Goal: Use online tool/utility: Utilize a website feature to perform a specific function

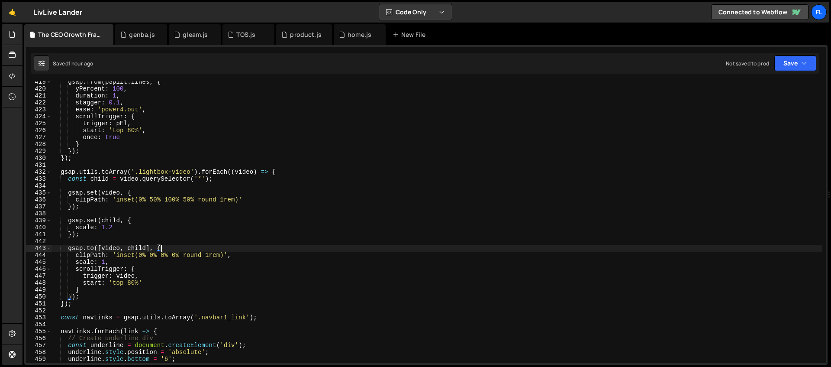
scroll to position [2897, 0]
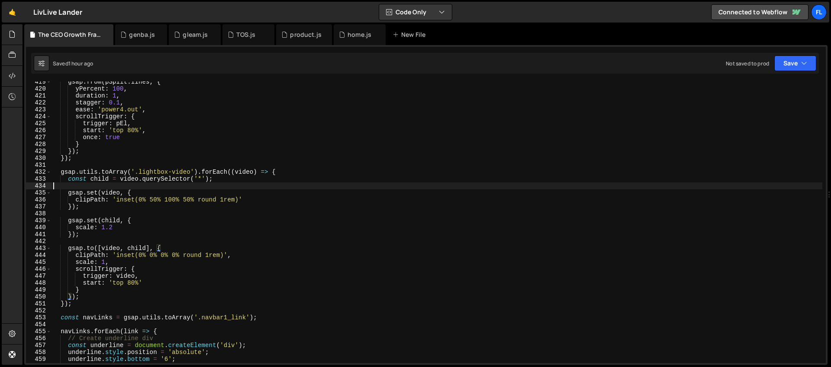
click at [332, 187] on div "gsap . from ( pSplit . lines , { yPercent : 100 , duration : 1 , stagger : 0.1 …" at bounding box center [436, 225] width 771 height 295
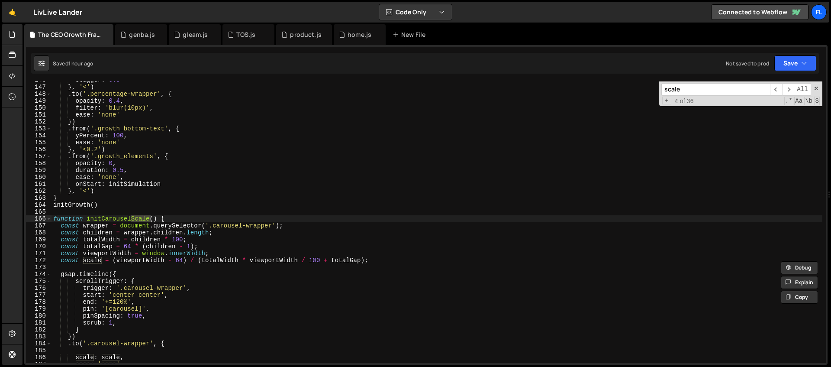
scroll to position [1009, 0]
type input "scale"
click at [137, 35] on div "genba.js" at bounding box center [142, 34] width 26 height 9
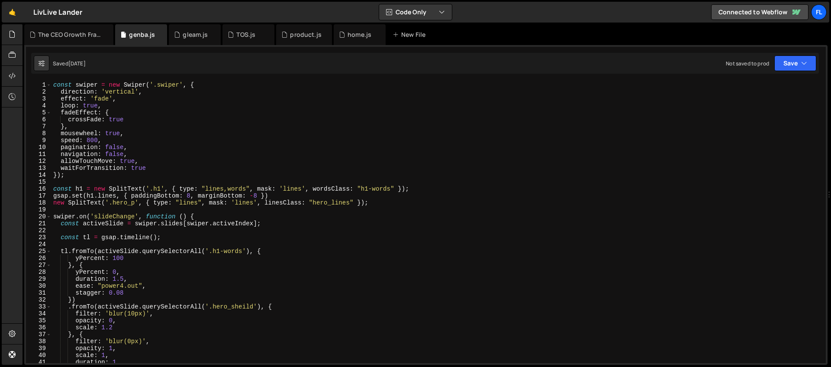
scroll to position [0, 0]
click at [183, 38] on div "gleam.js" at bounding box center [195, 34] width 25 height 9
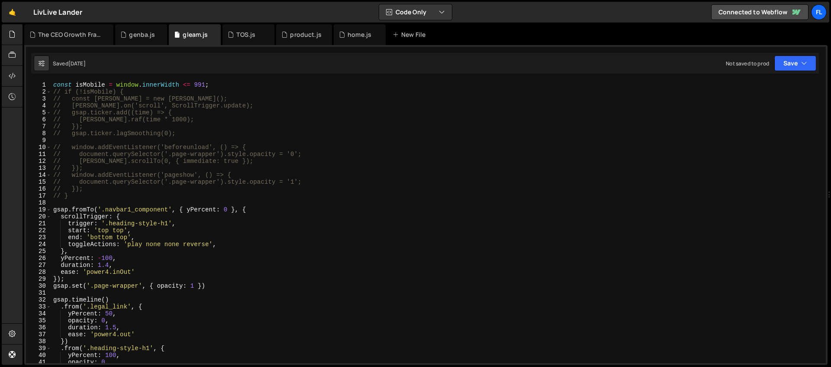
type textarea "const isMobile = window.innerWidth <= 991;"
drag, startPoint x: 213, startPoint y: 85, endPoint x: 53, endPoint y: 76, distance: 160.0
click at [53, 76] on div "XXXXXXXXXXXXXXXXXXXXXXXXXXXXXXXXXXXXXXXXXXXXXXXXXXXXXXXXXXXXXXXXXXXXXXXXXXXXXXX…" at bounding box center [425, 204] width 803 height 319
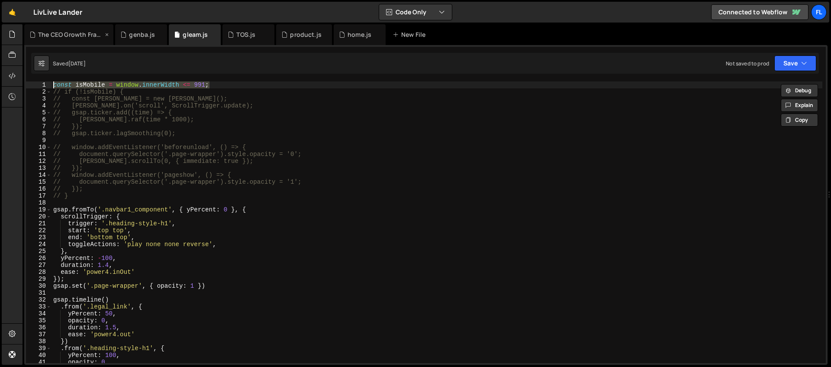
click at [56, 32] on div "The CEO Growth Framework.js" at bounding box center [70, 34] width 65 height 9
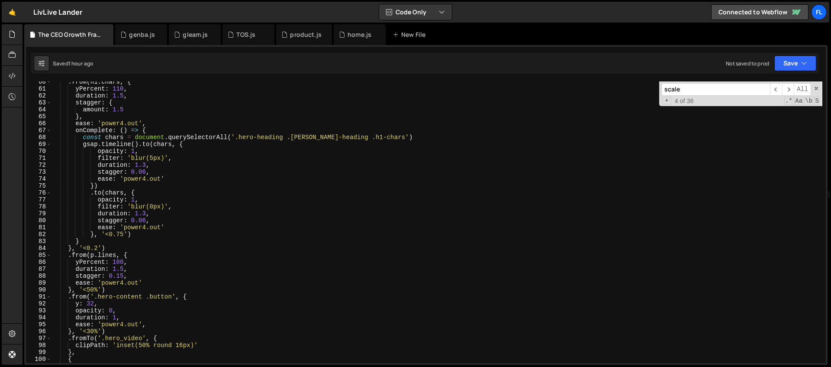
scroll to position [72, 0]
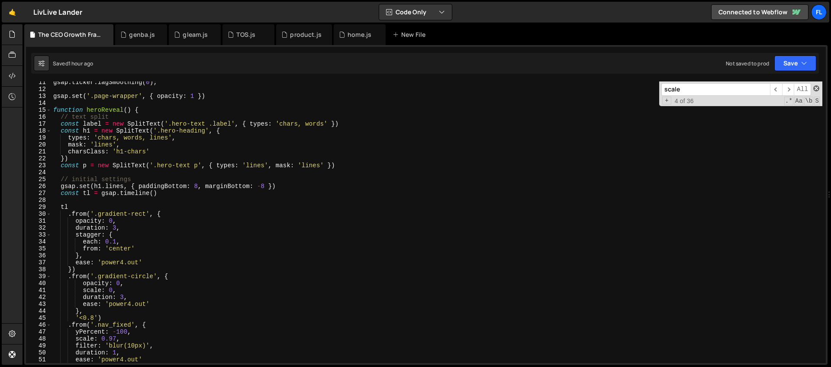
click at [817, 88] on span at bounding box center [816, 88] width 6 height 6
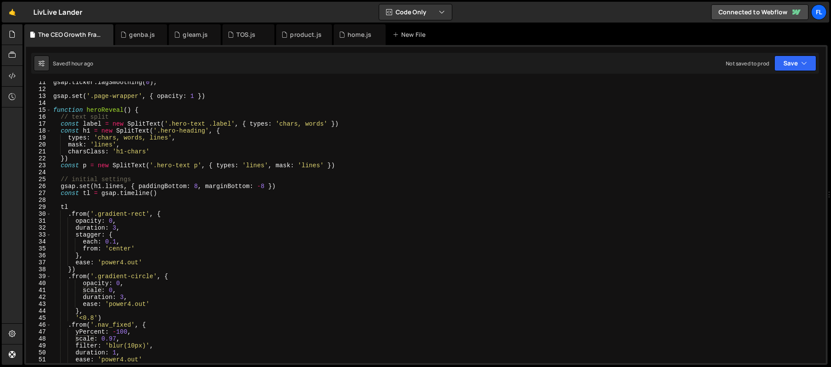
scroll to position [0, 0]
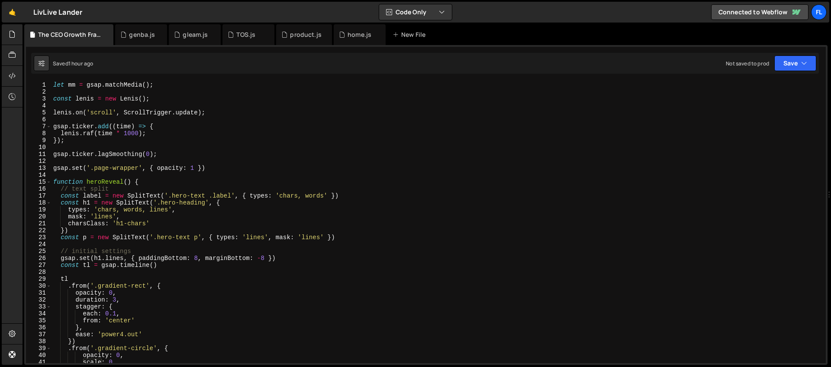
click at [55, 85] on div "let mm = gsap . matchMedia ( ) ; const [PERSON_NAME] = new [PERSON_NAME] ( ) ; …" at bounding box center [436, 228] width 771 height 295
type textarea "let mm = gsap.matchMedia();"
click at [57, 93] on div "let mm = gsap . matchMedia ( ) ; const [PERSON_NAME] = new [PERSON_NAME] ( ) ; …" at bounding box center [436, 228] width 771 height 295
paste textarea "const isMobile = window.innerWidth <= 991;"
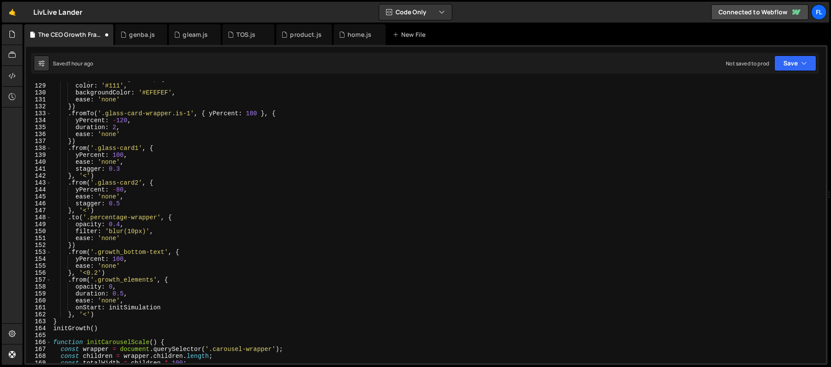
scroll to position [1123, 0]
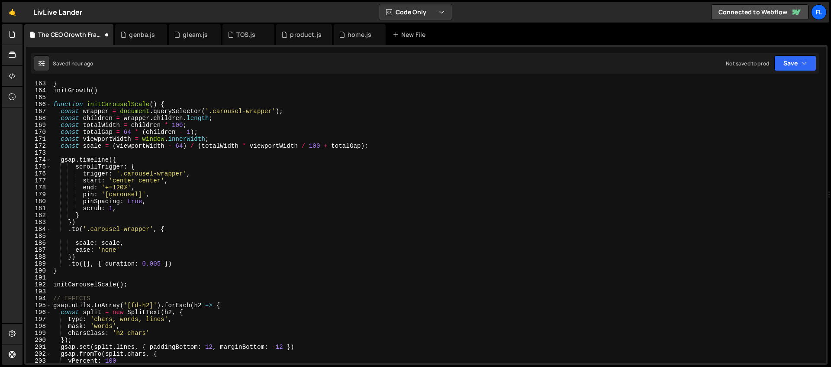
click at [177, 104] on div "} initGrowth ( ) function initCarouselScale ( ) { const wrapper = document . qu…" at bounding box center [436, 227] width 771 height 295
type textarea "function initCarouselScale() {"
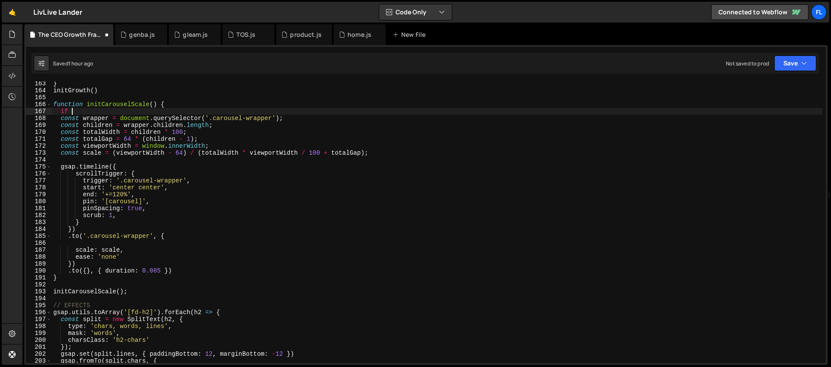
scroll to position [0, 0]
type textarea "i"
click at [99, 109] on div "} initGrowth ( ) function initCarouselScale ( ) { isMobile ? return const wrapp…" at bounding box center [436, 227] width 771 height 295
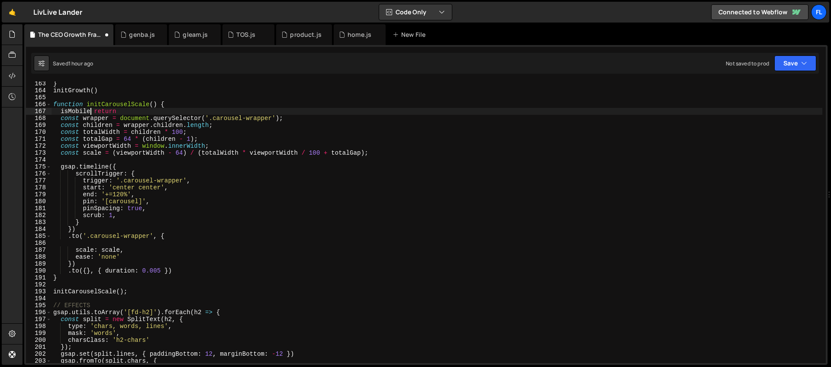
click at [74, 111] on div "} initGrowth ( ) function initCarouselScale ( ) { isMobile return const wrapper…" at bounding box center [436, 227] width 771 height 295
click at [61, 109] on div "} initGrowth ( ) function initCarouselScale ( ) { ( isMobile ) return const wra…" at bounding box center [436, 227] width 771 height 295
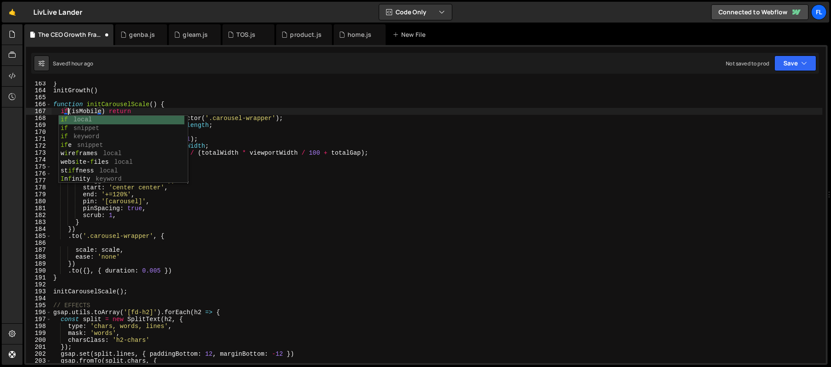
scroll to position [0, 1]
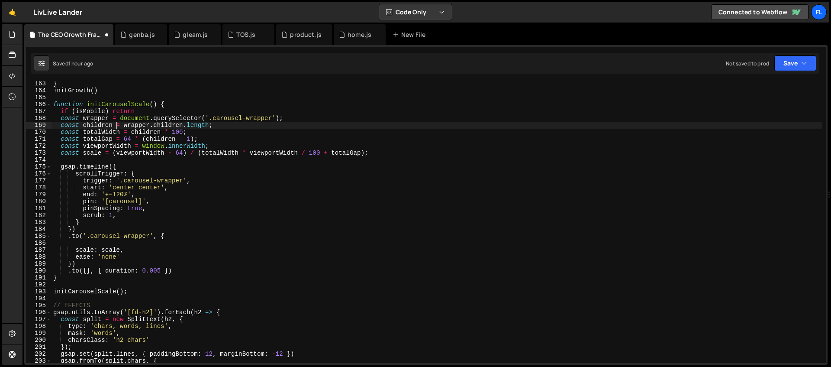
click at [116, 123] on div "} initGrowth ( ) function initCarouselScale ( ) { if ( isMobile ) return const …" at bounding box center [436, 227] width 771 height 295
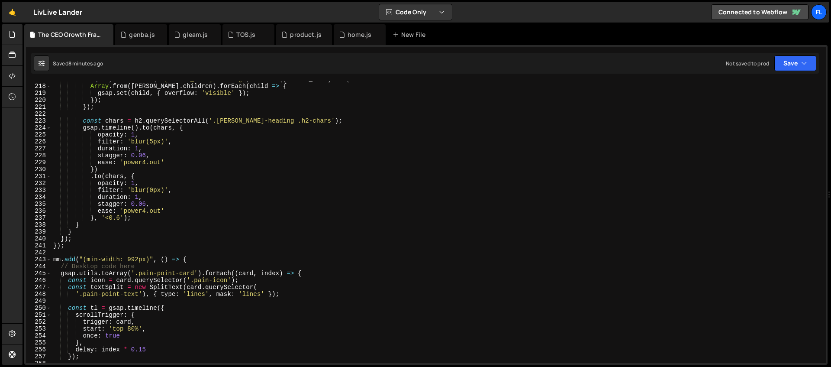
scroll to position [1587, 0]
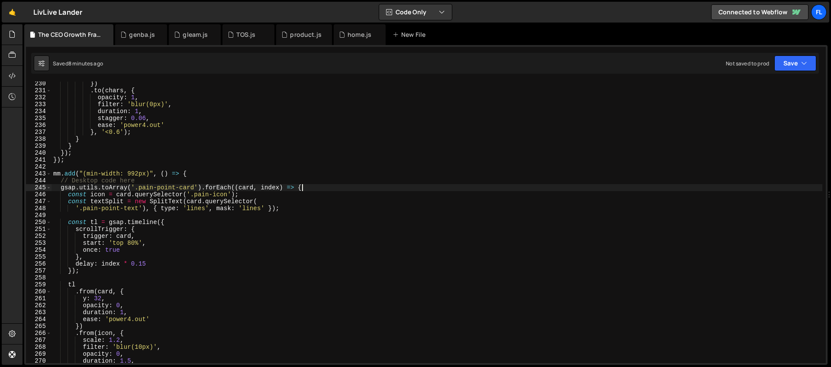
click at [409, 190] on div "}) . to ( chars , { opacity : 1 , filter : 'blur(0px)' , duration : 1 , stagger…" at bounding box center [436, 227] width 771 height 295
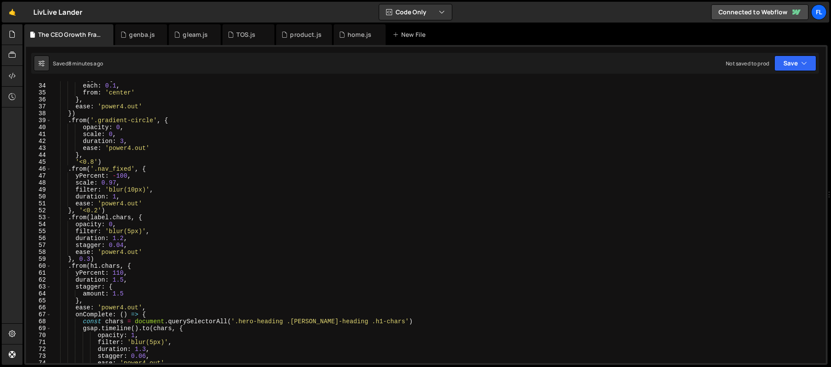
scroll to position [228, 0]
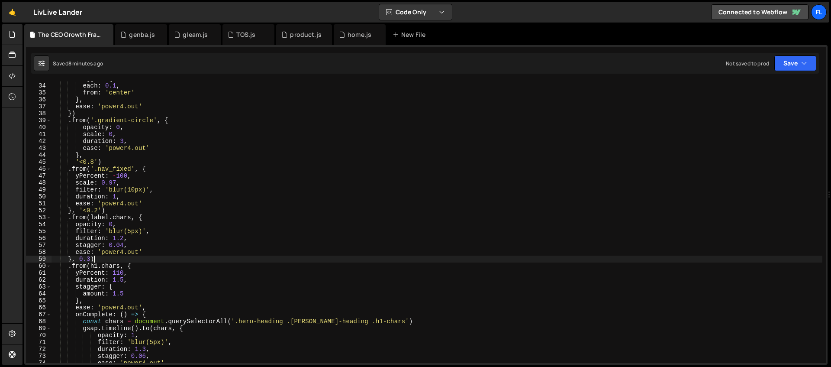
click at [102, 258] on div "stagger : { each : 0.1 , from : 'center' } , ease : 'power4.out' }) . from ( '.…" at bounding box center [436, 222] width 771 height 295
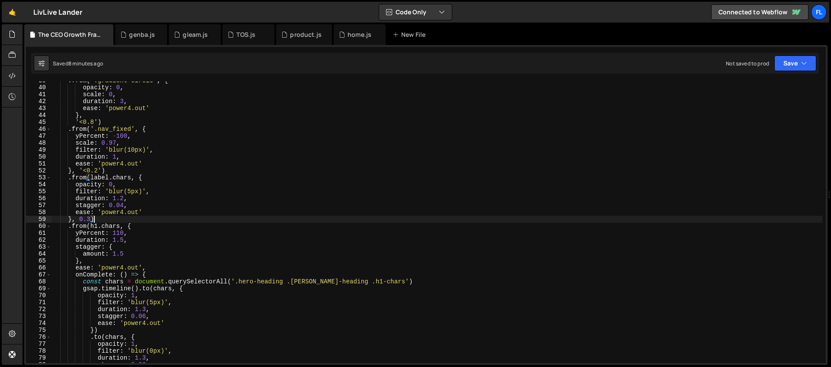
scroll to position [309, 0]
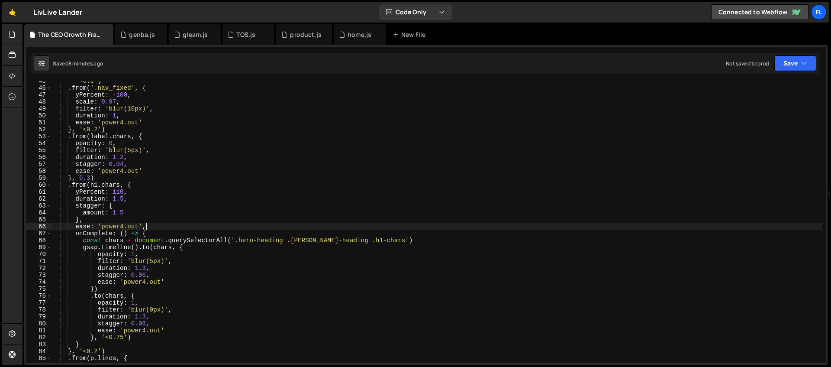
click at [155, 230] on div "'<0.8' ) . from ( '.nav_fixed' , { yPercent : - 100 , scale : 0.97 , filter : '…" at bounding box center [436, 224] width 771 height 295
click at [156, 232] on div "'<0.8' ) . from ( '.nav_fixed' , { yPercent : - 100 , scale : 0.97 , filter : '…" at bounding box center [436, 224] width 771 height 295
type textarea "onComplete: () => {"
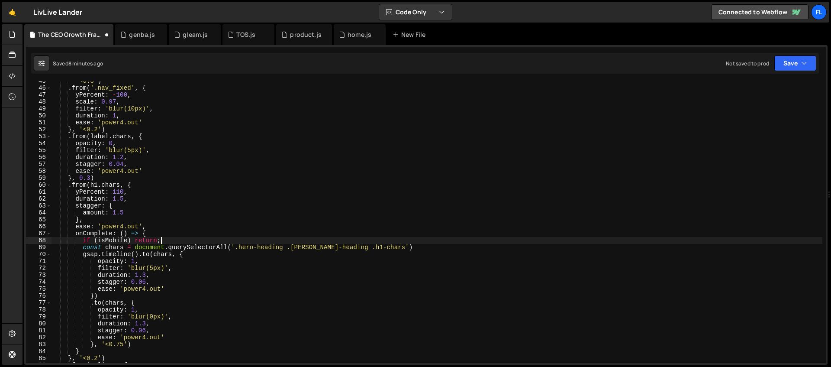
scroll to position [302, 0]
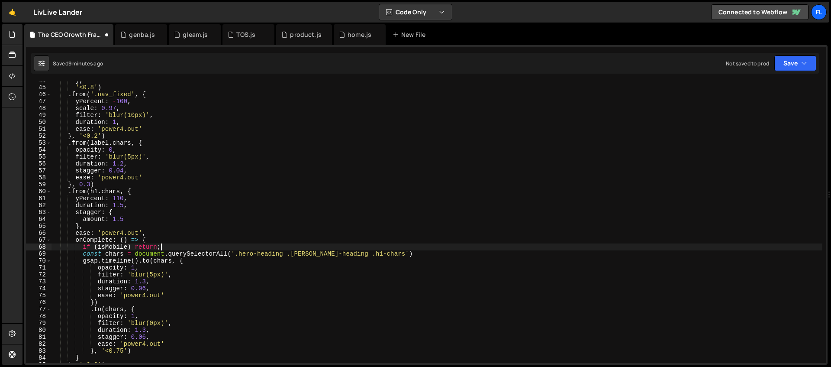
click at [96, 182] on div "} , '<0.8' ) . from ( '.nav_fixed' , { yPercent : - 100 , scale : 0.97 , filter…" at bounding box center [436, 224] width 771 height 295
type textarea "}, 0.3)"
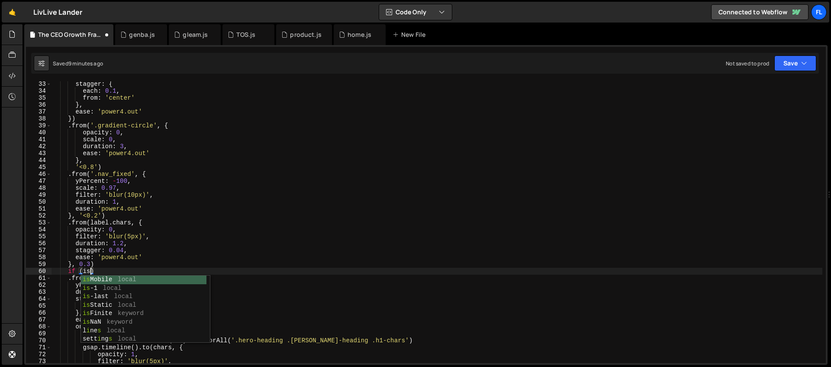
scroll to position [0, 2]
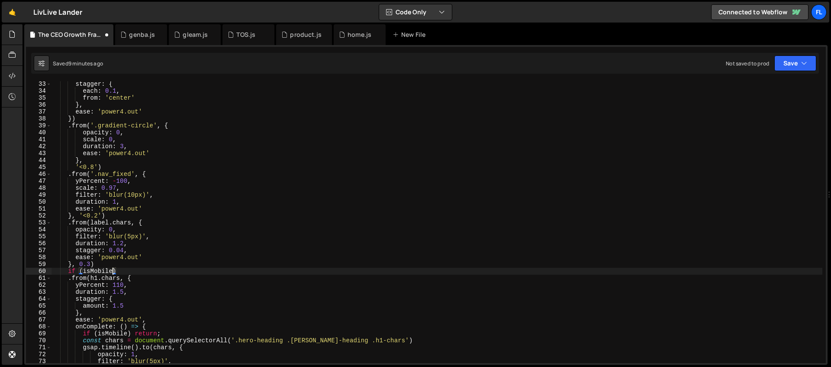
click at [83, 269] on div "stagger : { each : 0.1 , from : 'center' } , ease : 'power4.out' }) . from ( '.…" at bounding box center [436, 227] width 771 height 295
click at [126, 270] on div "stagger : { each : 0.1 , from : 'center' } , ease : 'power4.out' }) . from ( '.…" at bounding box center [436, 227] width 771 height 295
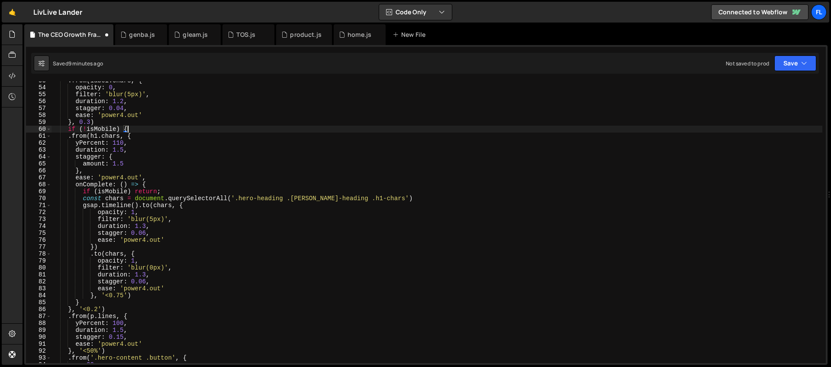
scroll to position [364, 0]
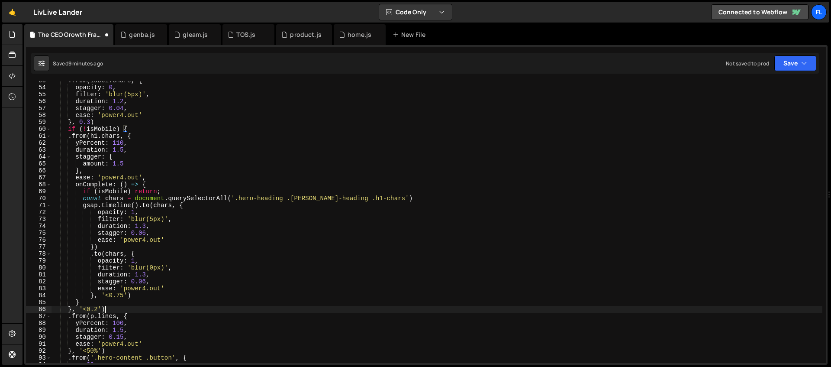
click at [113, 308] on div ". from ( label . chars , { opacity : 0 , filter : 'blur(5px)' , duration : 1.2 …" at bounding box center [436, 224] width 771 height 295
type textarea "}, '<0.2')"
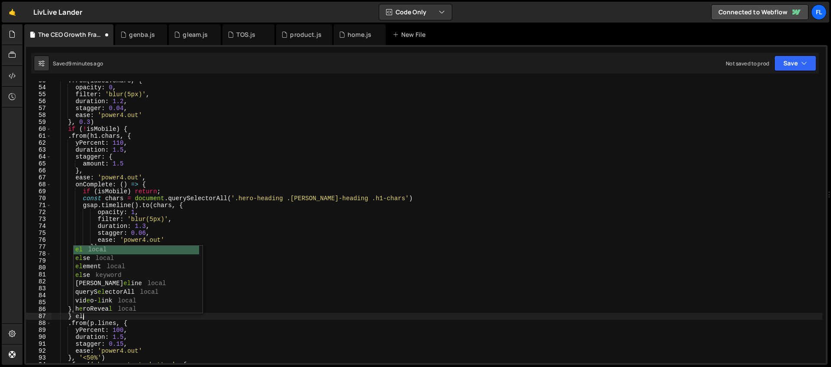
scroll to position [0, 2]
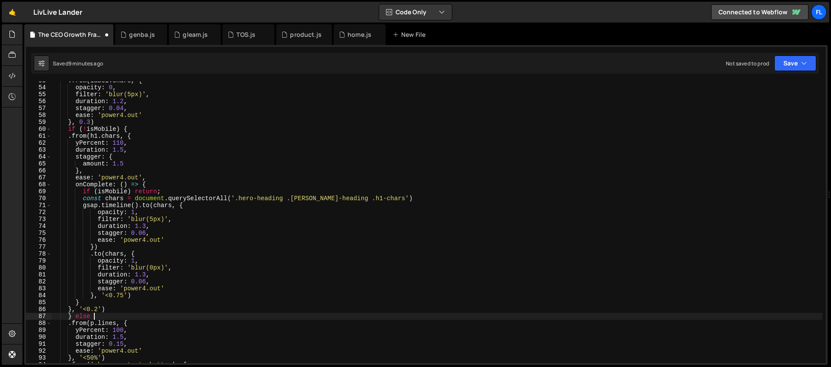
type textarea "} else {"
click at [90, 328] on div ". from ( label . chars , { opacity : 0 , filter : 'blur(5px)' , duration : 1.2 …" at bounding box center [436, 224] width 771 height 295
type textarea "}"
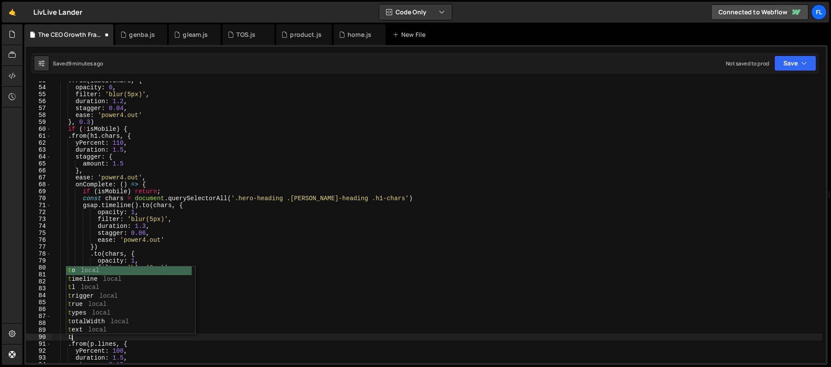
scroll to position [0, 1]
click at [82, 222] on div ". from ( label . chars , { opacity : 0 , filter : 'blur(5px)' , duration : 1.2 …" at bounding box center [436, 224] width 771 height 295
type textarea "filter: 'blur(5px)',"
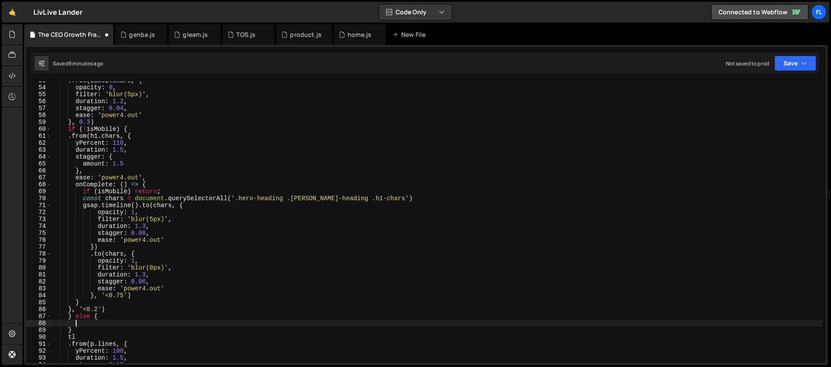
click at [86, 321] on div ". from ( label . chars , { opacity : 0 , filter : 'blur(5px)' , duration : 1.2 …" at bounding box center [436, 224] width 771 height 295
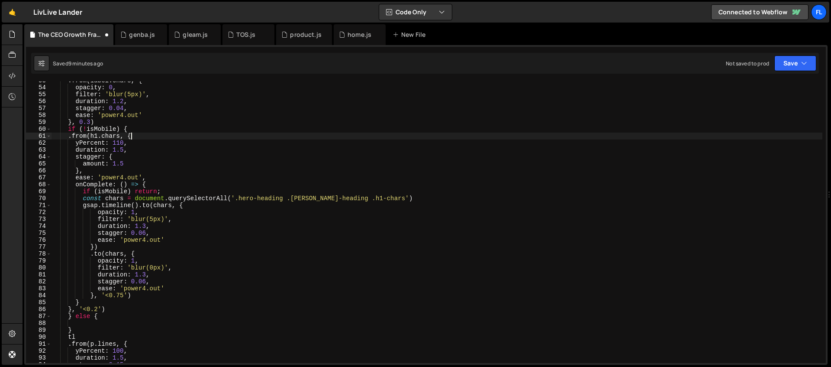
click at [142, 135] on div ". from ( label . chars , { opacity : 0 , filter : 'blur(5px)' , duration : 1.2 …" at bounding box center [436, 224] width 771 height 295
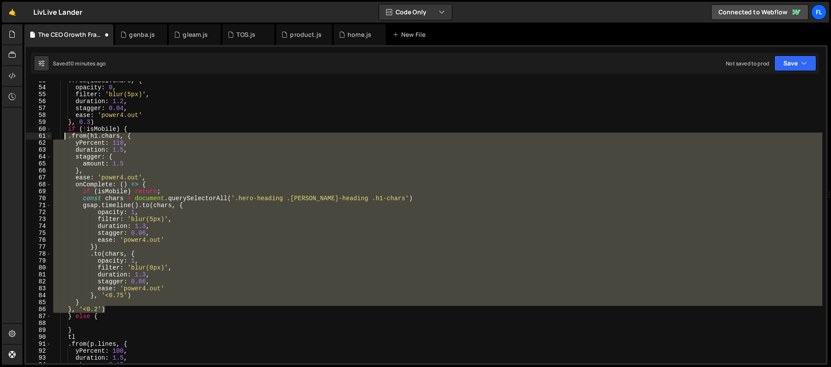
drag, startPoint x: 107, startPoint y: 309, endPoint x: 65, endPoint y: 138, distance: 175.2
click at [65, 138] on div ". from ( label . chars , { opacity : 0 , filter : 'blur(5px)' , duration : 1.2 …" at bounding box center [436, 224] width 771 height 295
type textarea ".from(h1.chars, { yPercent: 110,"
click at [83, 323] on div ". from ( label . chars , { opacity : 0 , filter : 'blur(5px)' , duration : 1.2 …" at bounding box center [436, 224] width 771 height 295
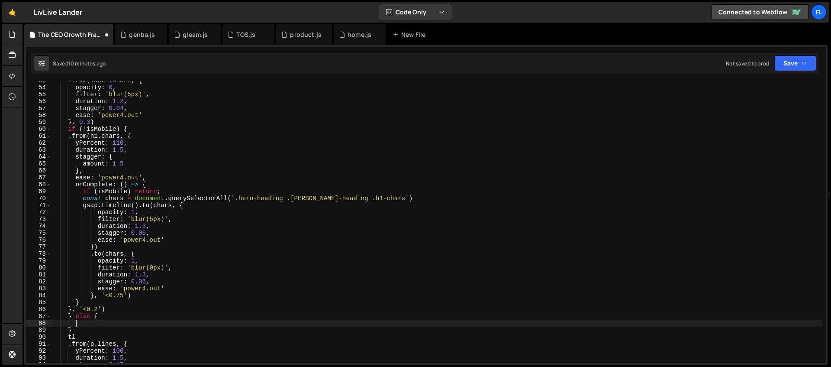
paste textarea "}, '<0.2')"
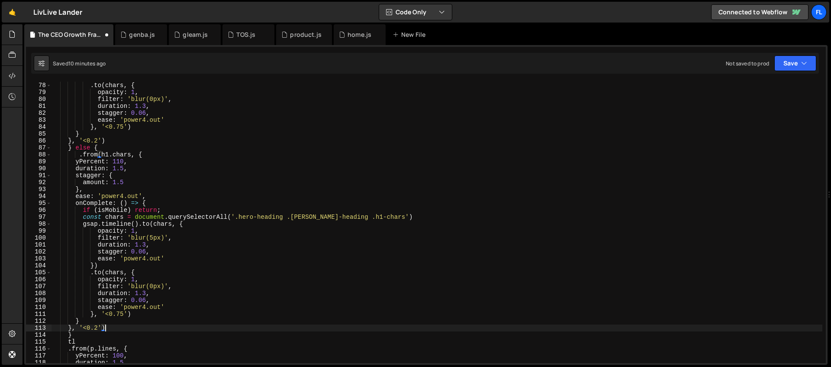
scroll to position [533, 0]
click at [154, 204] on div "}) . to ( chars , { opacity : 1 , filter : 'blur(0px)' , duration : 1.3 , stagg…" at bounding box center [436, 222] width 771 height 295
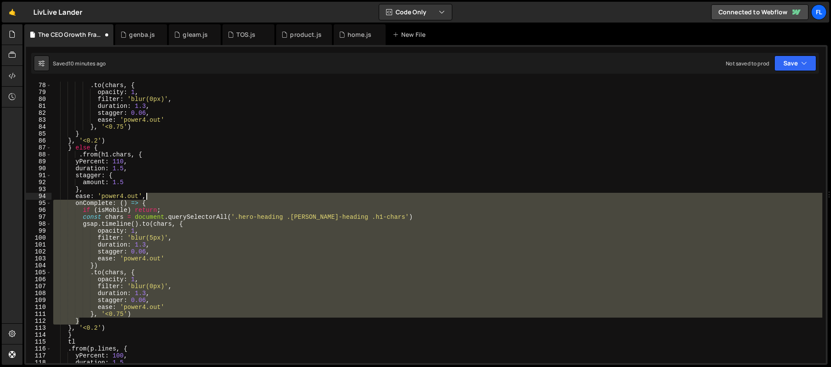
drag, startPoint x: 84, startPoint y: 320, endPoint x: 148, endPoint y: 198, distance: 137.8
click at [148, 198] on div "}) . to ( chars , { opacity : 1 , filter : 'blur(0px)' , duration : 1.3 , stagg…" at bounding box center [436, 222] width 771 height 295
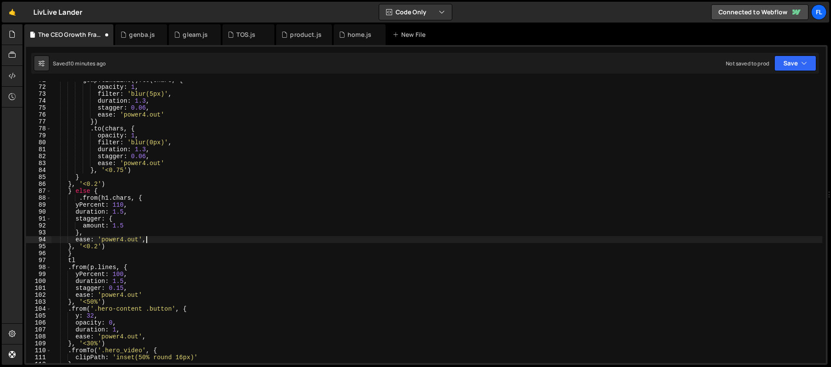
scroll to position [489, 0]
click at [78, 197] on div "gsap . timeline ( ) . to ( chars , { opacity : 1 , filter : 'blur(5px)' , durat…" at bounding box center [436, 224] width 771 height 295
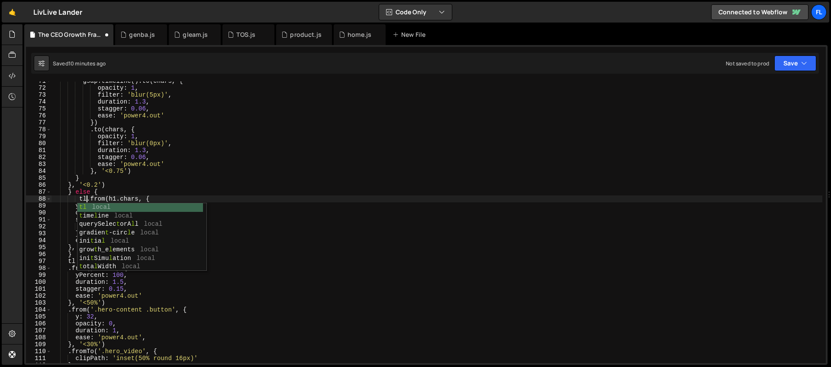
scroll to position [0, 2]
click at [139, 184] on div "gsap . timeline ( ) . to ( chars , { opacity : 1 , filter : 'blur(5px)' , durat…" at bounding box center [436, 224] width 771 height 295
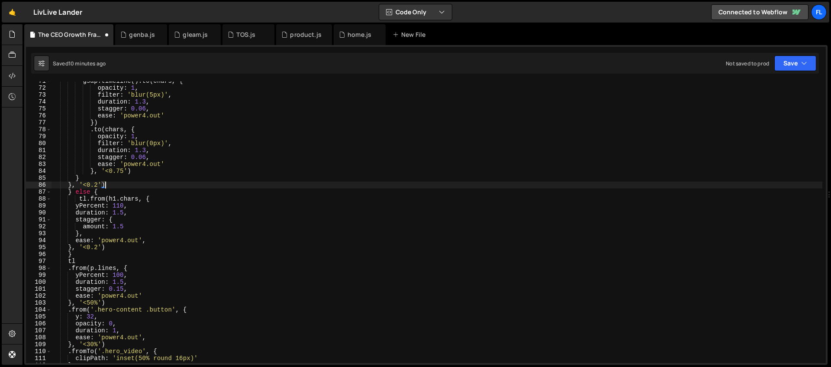
click at [99, 204] on div "gsap . timeline ( ) . to ( chars , { opacity : 1 , filter : 'blur(5px)' , durat…" at bounding box center [436, 224] width 771 height 295
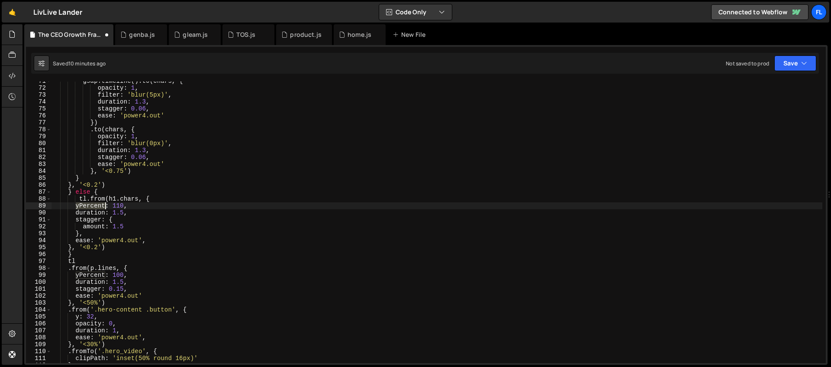
click at [99, 204] on div "gsap . timeline ( ) . to ( chars , { opacity : 1 , filter : 'blur(5px)' , durat…" at bounding box center [436, 224] width 771 height 295
click at [116, 205] on div "gsap . timeline ( ) . to ( chars , { opacity : 1 , filter : 'blur(5px)' , durat…" at bounding box center [436, 224] width 771 height 295
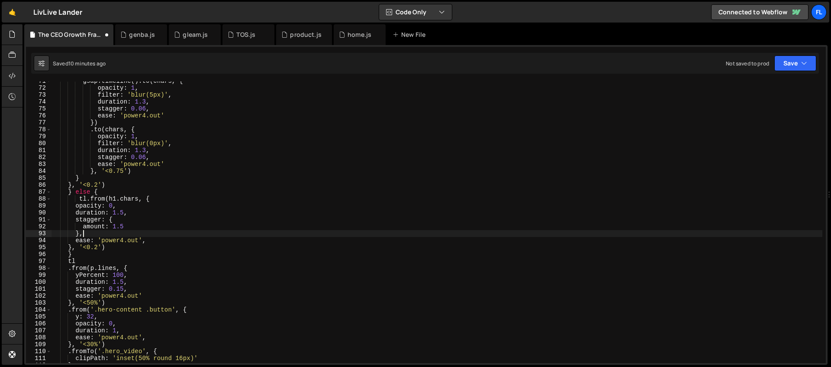
click at [94, 233] on div "gsap . timeline ( ) . to ( chars , { opacity : 1 , filter : 'blur(5px)' , durat…" at bounding box center [436, 224] width 771 height 295
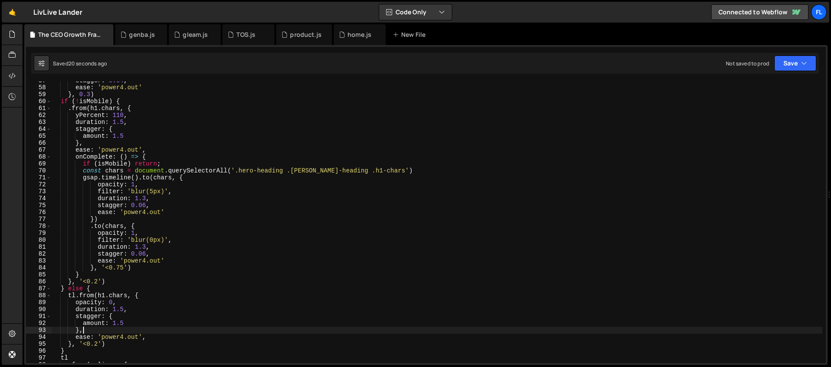
scroll to position [392, 0]
click at [70, 108] on div "stagger : 0.04 , ease : 'power4.out' } , 0.3 ) if ( ! isMobile ) { . from ( h1 …" at bounding box center [436, 224] width 771 height 295
click at [383, 183] on div "stagger : 0.04 , ease : 'power4.out' } , 0.3 ) if ( ! isMobile ) { tl . from ( …" at bounding box center [436, 224] width 771 height 295
type textarea "opacity: 1,"
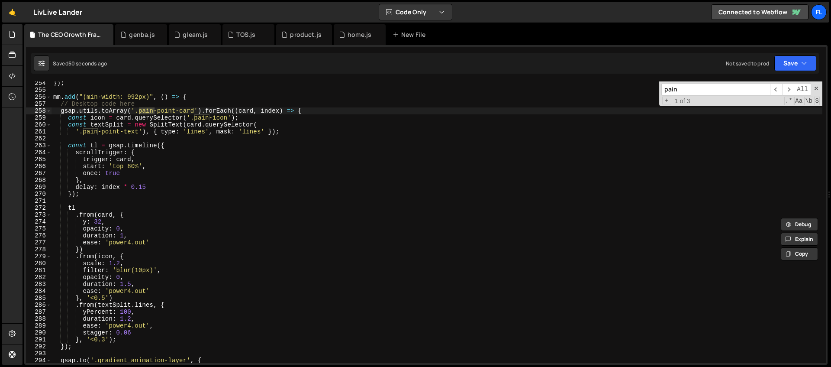
scroll to position [1753, 0]
type input "pain"
click at [309, 112] on div "}) ; mm . add ( "(min-width: 992px)" , ( ) => { // Desktop code here gsap . uti…" at bounding box center [436, 227] width 771 height 295
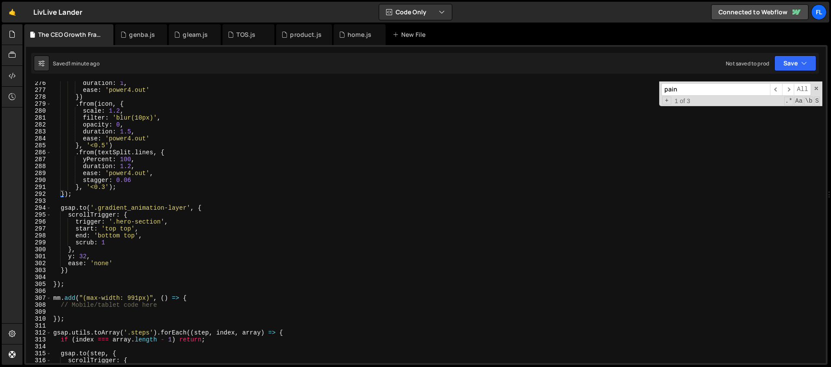
scroll to position [1867, 0]
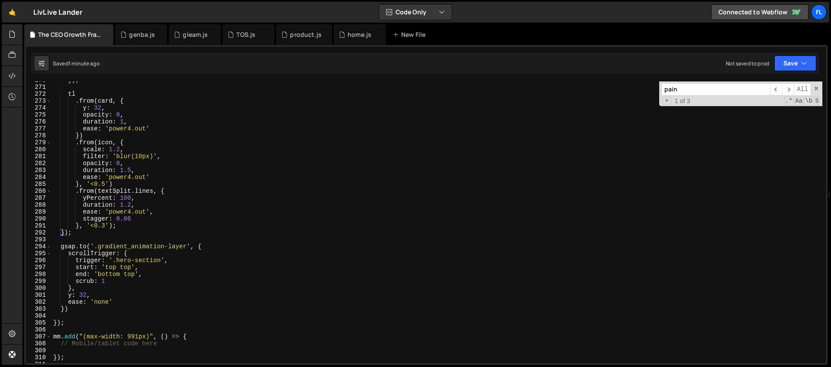
click at [75, 232] on div "}) ; tl . from ( card , { y : 32 , opacity : 0 , duration : 1 , ease : 'power4.…" at bounding box center [436, 224] width 771 height 295
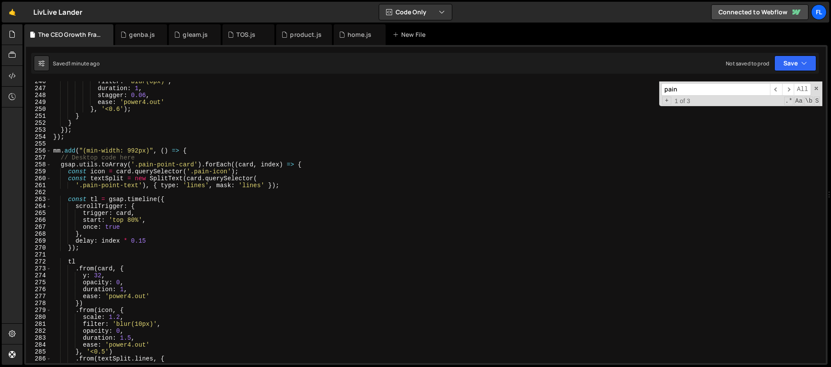
scroll to position [1632, 0]
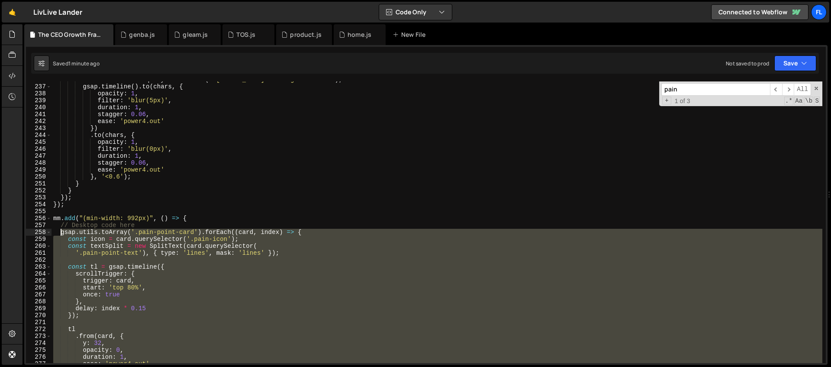
click at [59, 234] on div "const chars = h2 . querySelectorAll ( '.[PERSON_NAME]-heading .h2-chars' ) ; gs…" at bounding box center [436, 223] width 771 height 295
type textarea "gsap.utils.toArray('.pain-point-card').forEach((card, index) => { const icon = …"
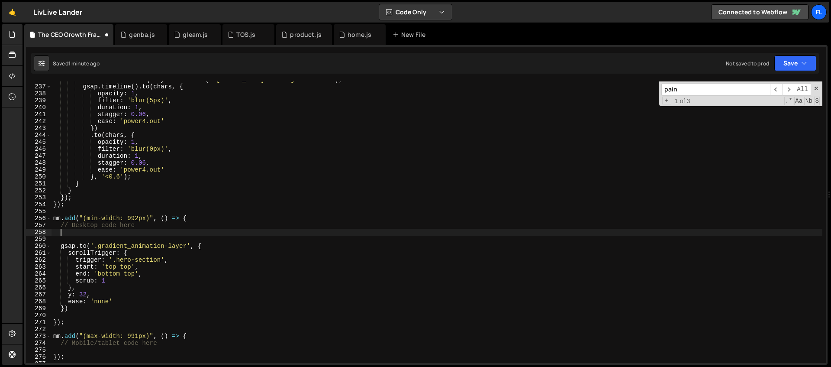
scroll to position [0, 0]
click at [191, 219] on div "const chars = h2 . querySelectorAll ( '.[PERSON_NAME]-heading .h2-chars' ) ; gs…" at bounding box center [436, 223] width 771 height 295
type textarea "mm.add("(min-width: 992px)", () => {"
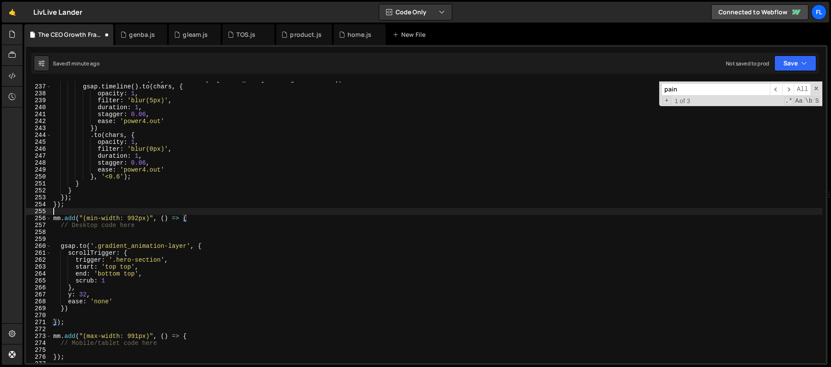
click at [87, 212] on div "const chars = h2 . querySelectorAll ( '.[PERSON_NAME]-heading .h2-chars' ) ; gs…" at bounding box center [436, 223] width 771 height 295
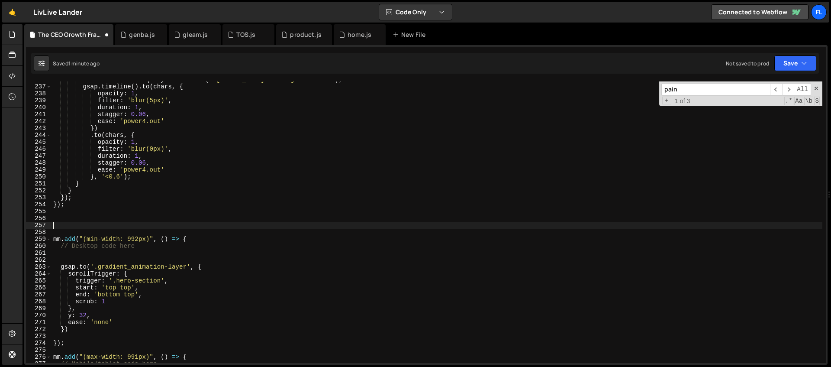
paste textarea "});"
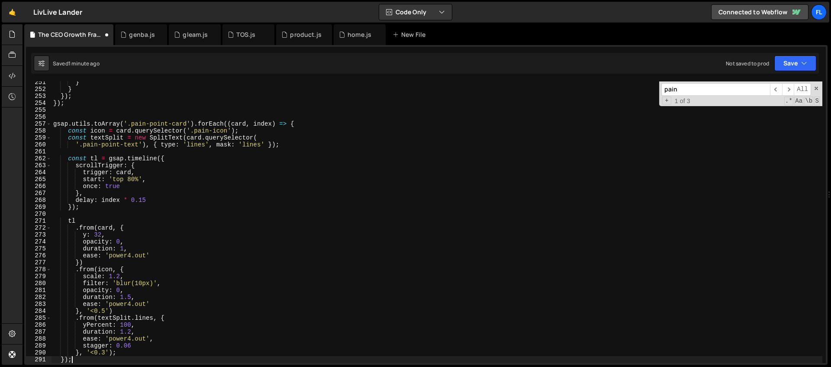
scroll to position [1734, 0]
click at [176, 141] on div "} } }) ; }) ; gsap . utils . toArray ( '.pain-point-card' ) . forEach (( card ,…" at bounding box center [436, 226] width 771 height 295
click at [164, 133] on div "} } }) ; }) ; gsap . utils . toArray ( '.pain-point-card' ) . forEach (( card ,…" at bounding box center [436, 226] width 771 height 295
click at [122, 146] on div "} } }) ; }) ; gsap . utils . toArray ( '.pain-point-card' ) . forEach (( card ,…" at bounding box center [436, 226] width 771 height 295
drag, startPoint x: 151, startPoint y: 198, endPoint x: 74, endPoint y: 199, distance: 77.5
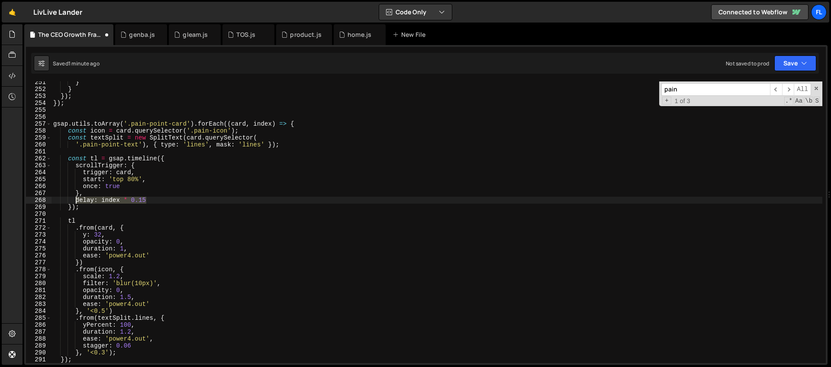
click at [74, 199] on div "} } }) ; }) ; gsap . utils . toArray ( '.pain-point-card' ) . forEach (( card ,…" at bounding box center [436, 226] width 771 height 295
paste textarea "(isMobile ? 0 : 0.15)"
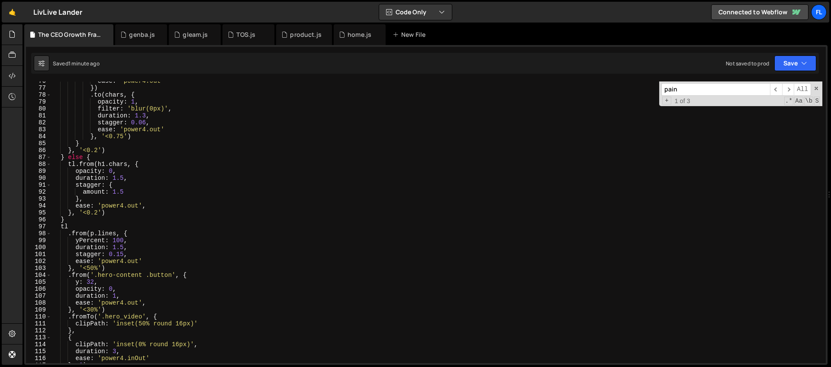
scroll to position [641, 0]
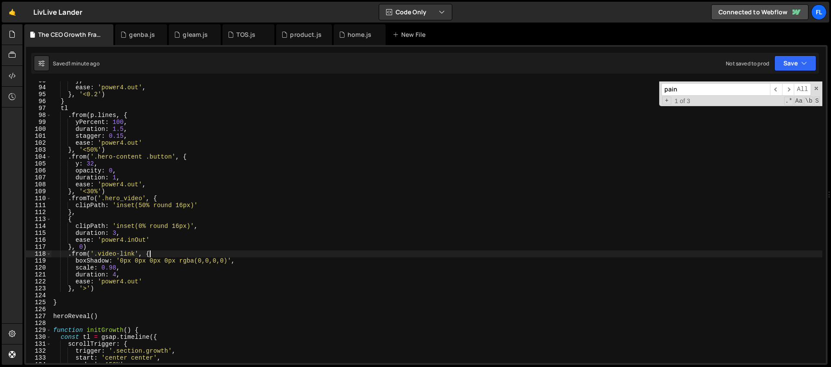
click at [154, 256] on div "} , ease : 'power4.out' , } , '<0.2' ) } tl . from ( p . lines , { yPercent : 1…" at bounding box center [436, 224] width 771 height 295
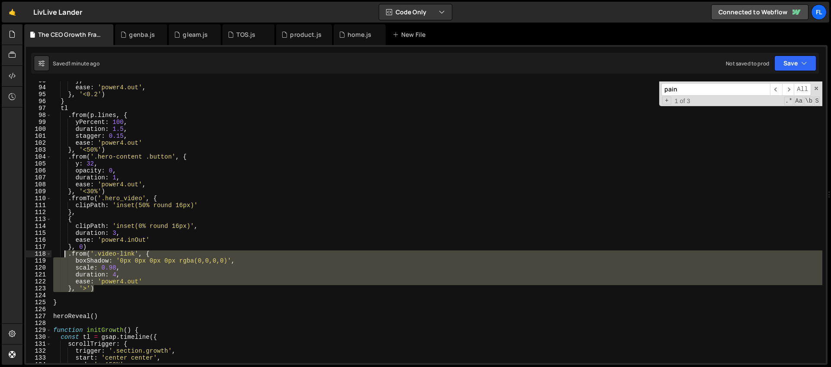
drag, startPoint x: 101, startPoint y: 287, endPoint x: 66, endPoint y: 253, distance: 48.7
click at [66, 253] on div "} , ease : 'power4.out' , } , '<0.2' ) } tl . from ( p . lines , { yPercent : 1…" at bounding box center [436, 224] width 771 height 295
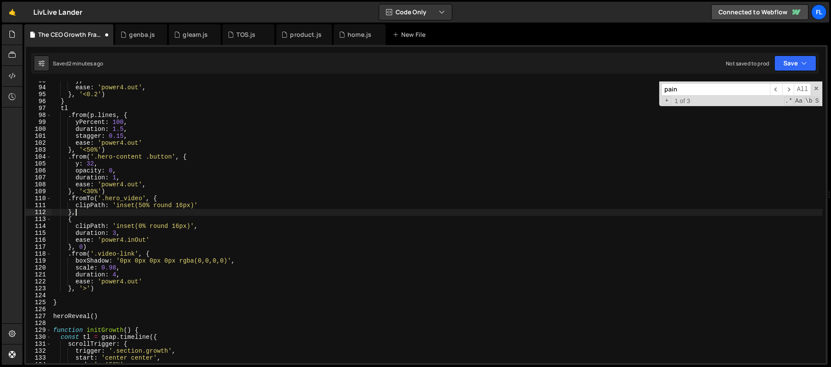
click at [90, 214] on div "} , ease : 'power4.out' , } , '<0.2' ) } tl . from ( p . lines , { yPercent : 1…" at bounding box center [436, 224] width 771 height 295
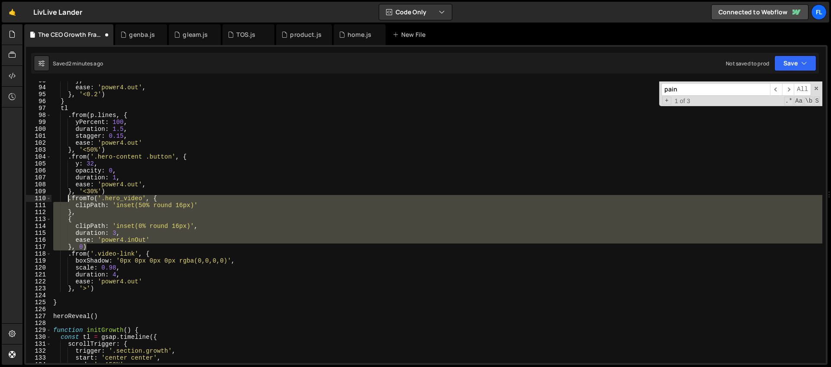
drag, startPoint x: 95, startPoint y: 245, endPoint x: 68, endPoint y: 200, distance: 53.2
click at [68, 200] on div "} , ease : 'power4.out' , } , '<0.2' ) } tl . from ( p . lines , { yPercent : 1…" at bounding box center [436, 224] width 771 height 295
paste textarea "}, [DEMOGRAPHIC_DATA] ? '<0.3' : 0)"
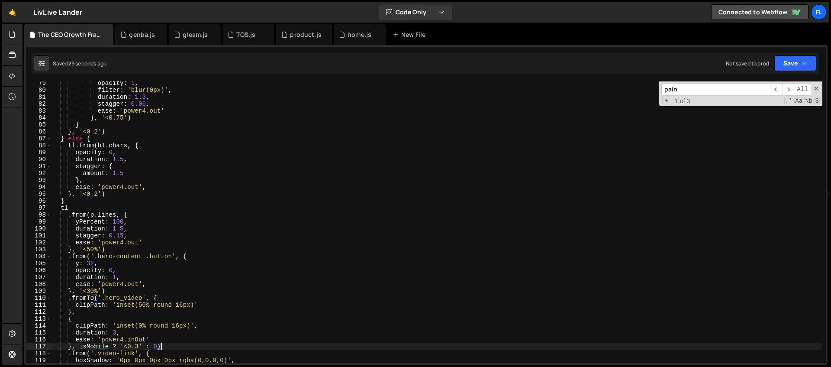
scroll to position [519, 0]
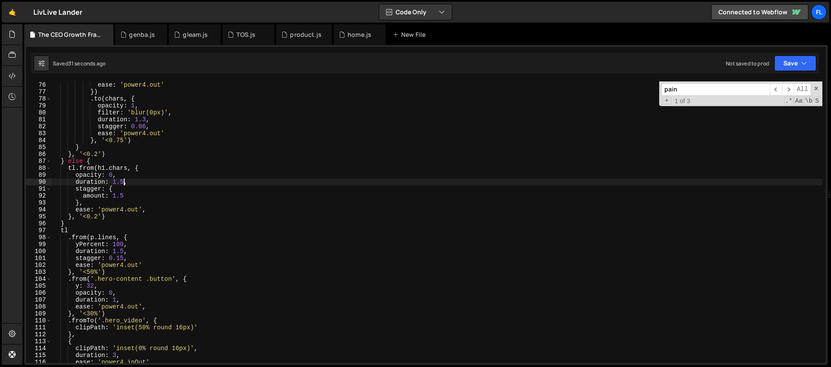
click at [124, 182] on div "ease : 'power4.out' }) . to ( chars , { opacity : 1 , filter : 'blur(0px)' , du…" at bounding box center [436, 228] width 771 height 295
click at [124, 196] on div "ease : 'power4.out' }) . to ( chars , { opacity : 1 , filter : 'blur(0px)' , du…" at bounding box center [436, 228] width 771 height 295
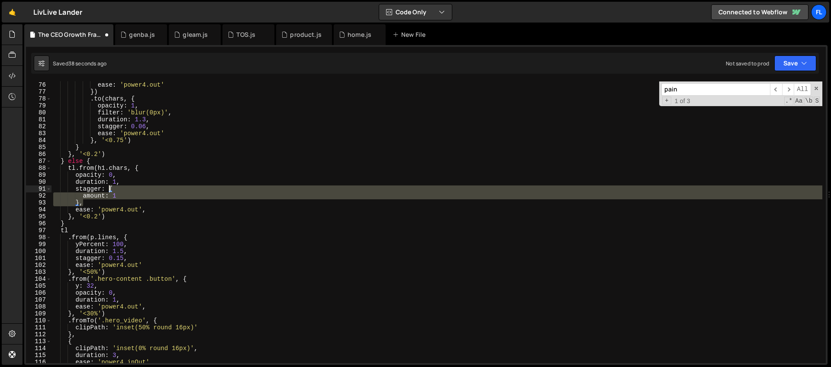
drag, startPoint x: 90, startPoint y: 202, endPoint x: 107, endPoint y: 189, distance: 21.6
click at [107, 189] on div "ease : 'power4.out' }) . to ( chars , { opacity : 1 , filter : 'blur(0px)' , du…" at bounding box center [436, 228] width 771 height 295
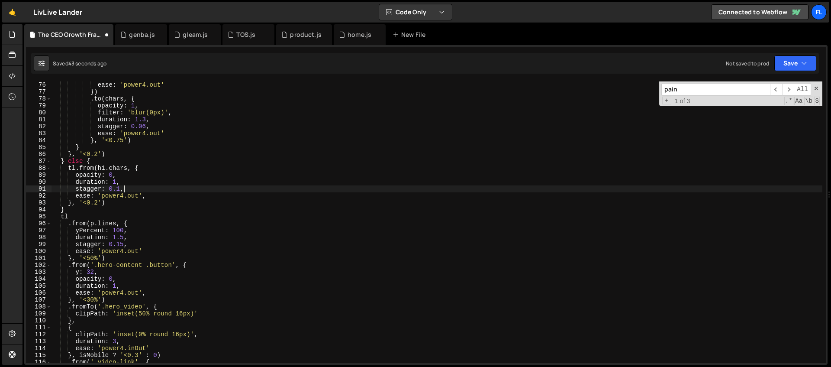
scroll to position [0, 4]
click at [120, 187] on div "ease : 'power4.out' }) . to ( chars , { opacity : 1 , filter : 'blur(0px)' , du…" at bounding box center [436, 228] width 771 height 295
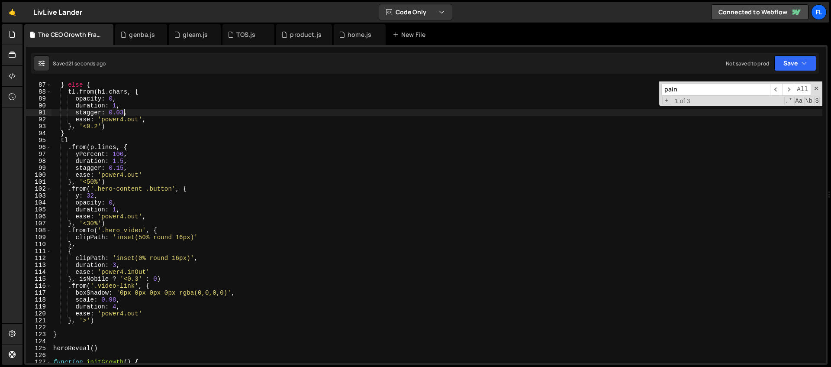
scroll to position [624, 0]
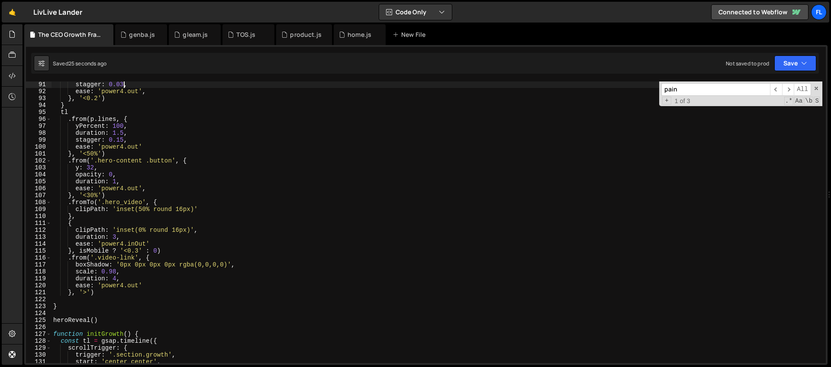
click at [143, 251] on div "stagger : 0.03 , ease : 'power4.out' , } , '<0.2' ) } tl . from ( p . lines , {…" at bounding box center [436, 228] width 771 height 295
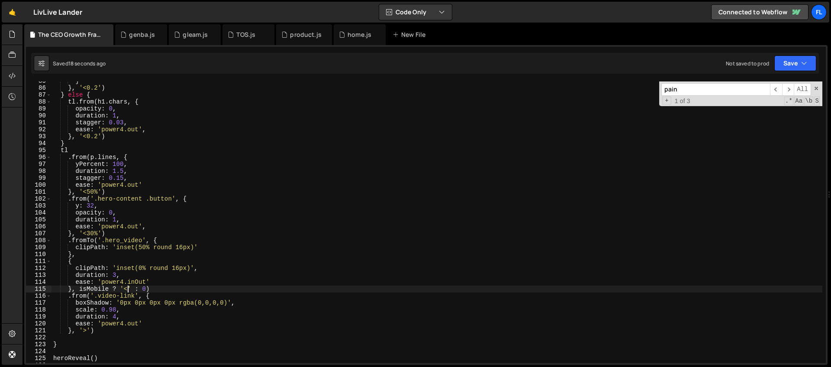
scroll to position [578, 0]
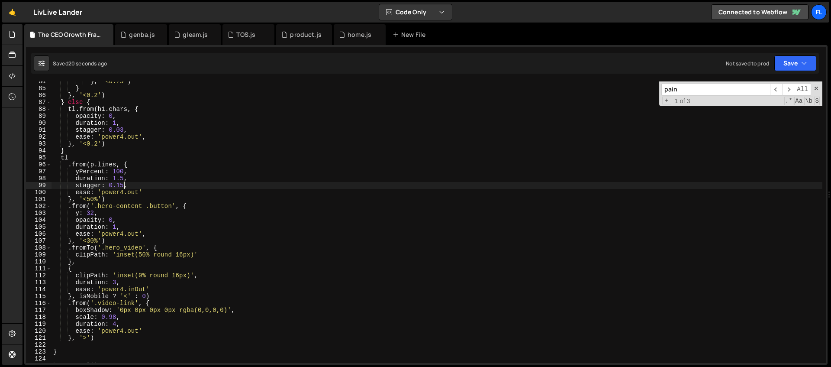
click at [122, 185] on div "} , '<0.75' ) } } , '<0.2' ) } else { tl . from ( h1 . chars , { opacity : 0 , …" at bounding box center [436, 225] width 771 height 295
click at [124, 178] on div "} , '<0.75' ) } } , '<0.2' ) } else { tl . from ( h1 . chars , { opacity : 0 , …" at bounding box center [436, 225] width 771 height 295
click at [120, 184] on div "} , '<0.75' ) } } , '<0.2' ) } else { tl . from ( h1 . chars , { opacity : 0 , …" at bounding box center [436, 225] width 771 height 295
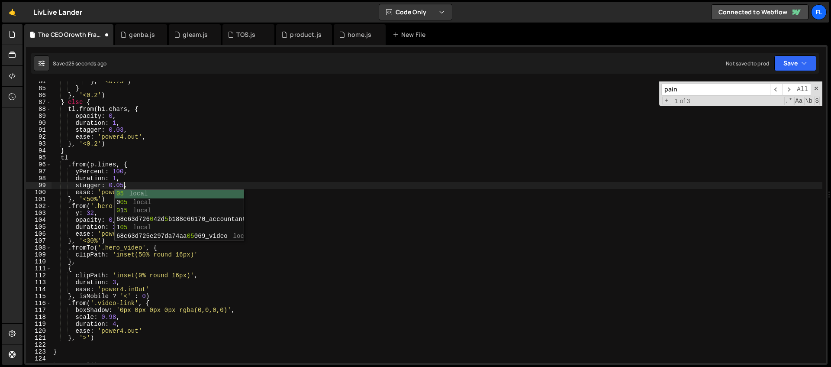
scroll to position [0, 5]
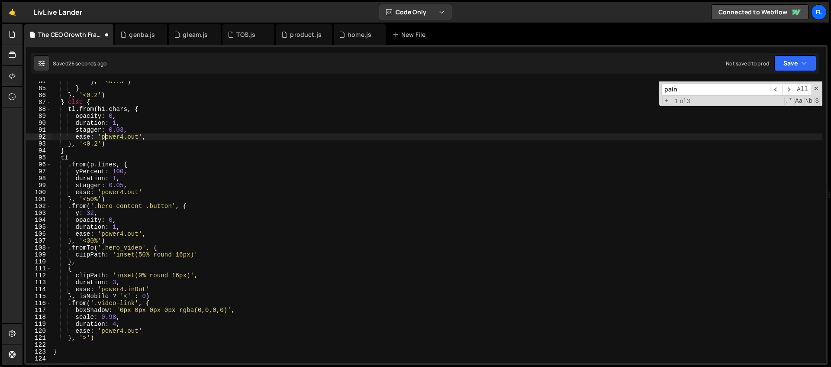
click at [103, 138] on div "} , '<0.75' ) } } , '<0.2' ) } else { tl . from ( h1 . chars , { opacity : 0 , …" at bounding box center [436, 225] width 771 height 295
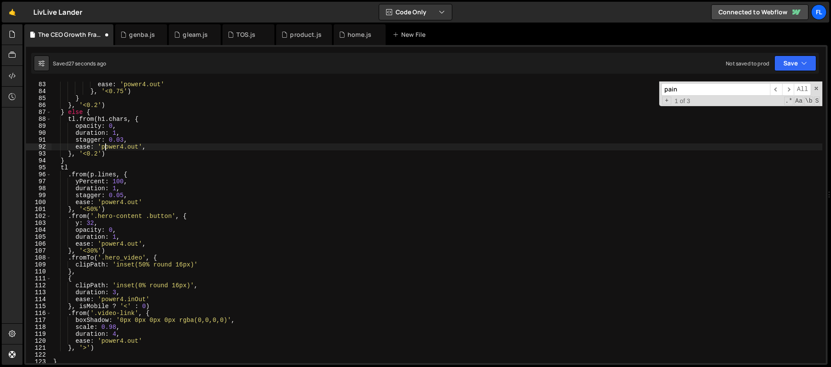
click at [123, 140] on div "ease : 'power4.out' } , '<0.75' ) } } , '<0.2' ) } else { tl . from ( h1 . char…" at bounding box center [436, 228] width 771 height 295
click at [116, 132] on div "ease : 'power4.out' } , '<0.75' ) } } , '<0.2' ) } else { tl . from ( h1 . char…" at bounding box center [436, 228] width 771 height 295
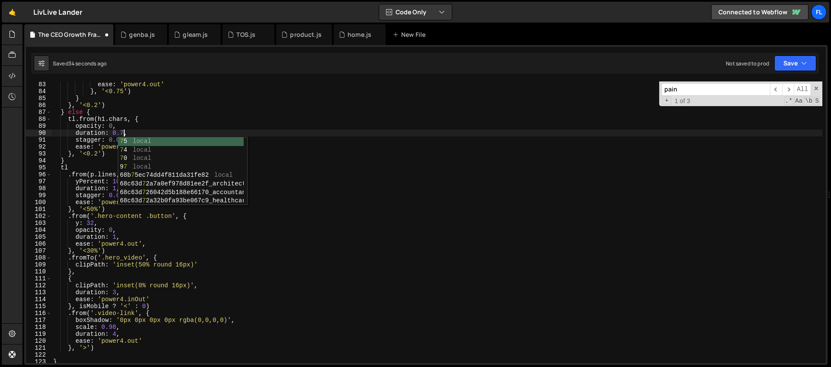
click at [107, 130] on div "ease : 'power4.out' } , '<0.75' ) } } , '<0.2' ) } else { tl . from ( h1 . char…" at bounding box center [436, 228] width 771 height 295
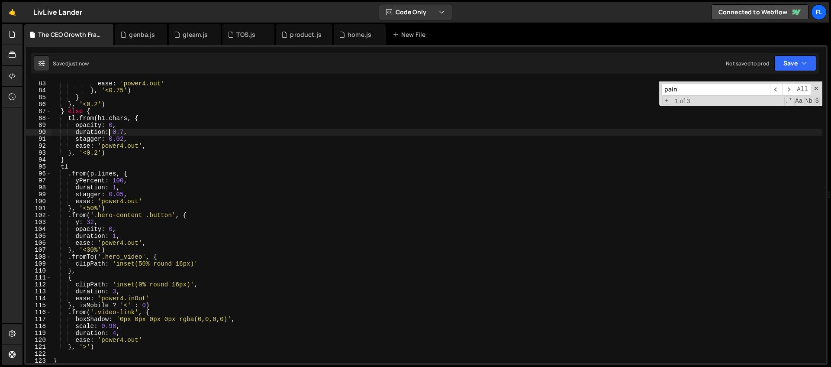
scroll to position [576, 0]
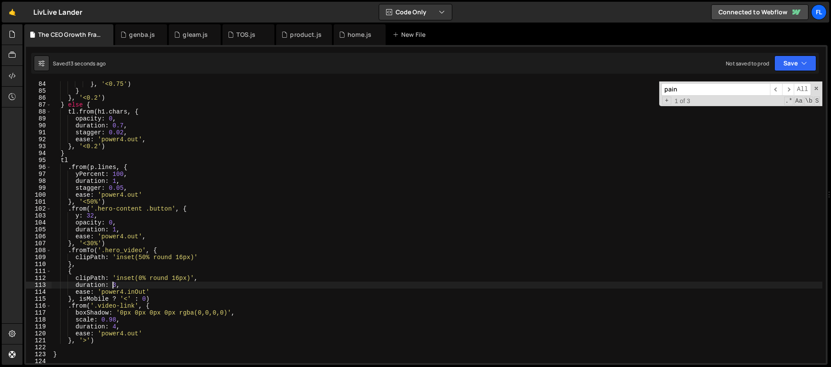
click at [113, 286] on div "} , '<0.75' ) } } , '<0.2' ) } else { tl . from ( h1 . chars , { opacity : 0 , …" at bounding box center [436, 227] width 771 height 295
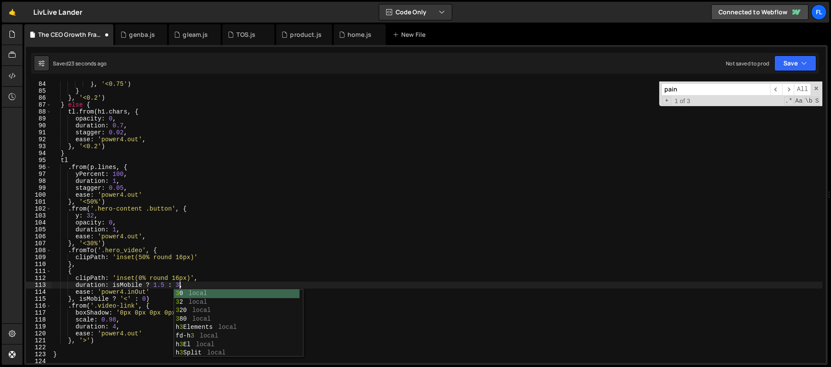
scroll to position [0, 9]
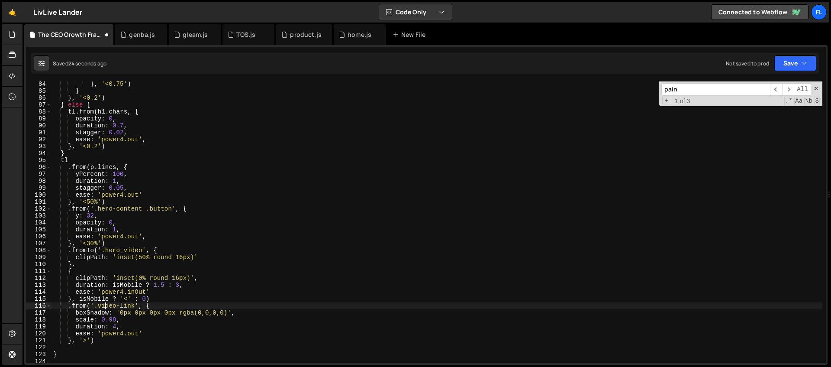
click at [104, 308] on div "} , '<0.75' ) } } , '<0.2' ) } else { tl . from ( h1 . chars , { opacity : 0 , …" at bounding box center [436, 227] width 771 height 295
click at [115, 326] on div "} , '<0.75' ) } } , '<0.2' ) } else { tl . from ( h1 . chars , { opacity : 0 , …" at bounding box center [436, 227] width 771 height 295
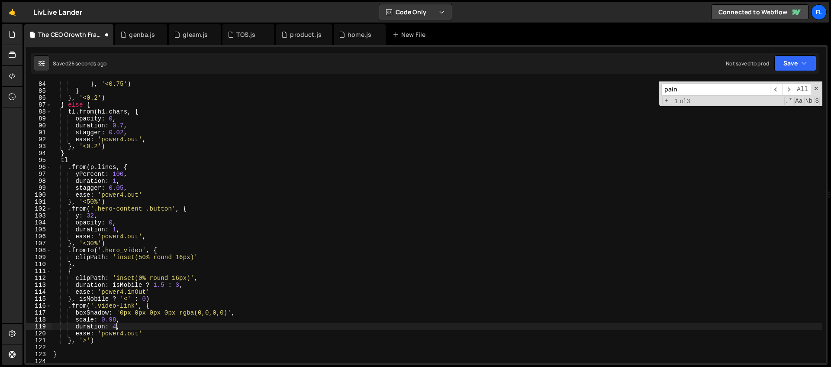
scroll to position [0, 4]
type textarea "duration: 4,"
drag, startPoint x: 688, startPoint y: 92, endPoint x: 596, endPoint y: 94, distance: 92.6
click at [596, 94] on div "} , '<0.75' ) } } , '<0.2' ) } else { tl . from ( h1 . chars , { opacity : 0 , …" at bounding box center [436, 221] width 771 height 281
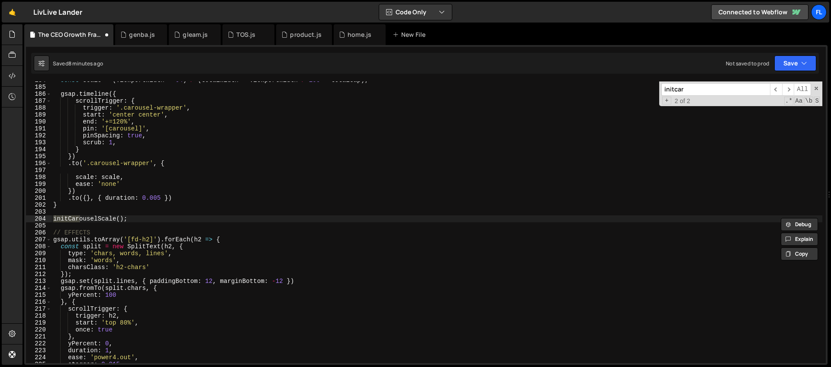
scroll to position [1078, 0]
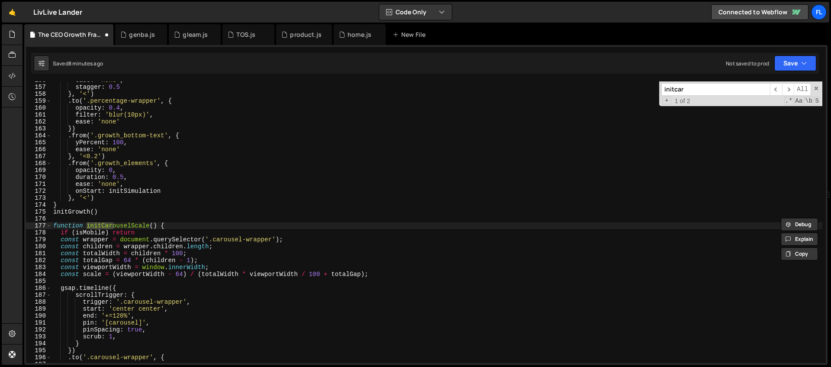
type input "initcar"
click at [106, 211] on div "ease : 'none' , stagger : 0.5 } , '<' ) . to ( '.percentage-wrapper' , { opacit…" at bounding box center [436, 224] width 771 height 295
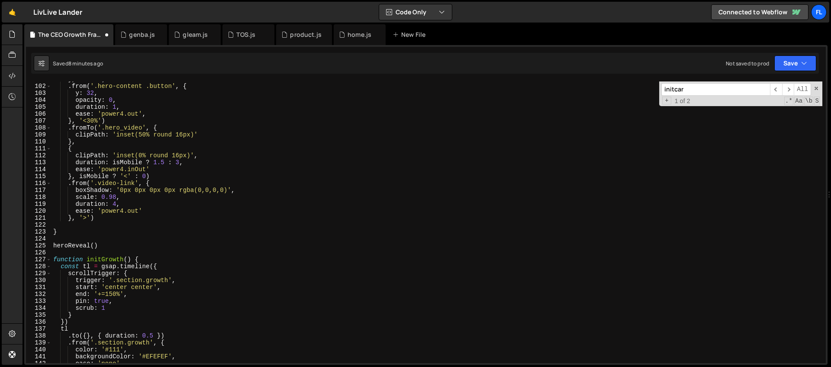
scroll to position [532, 0]
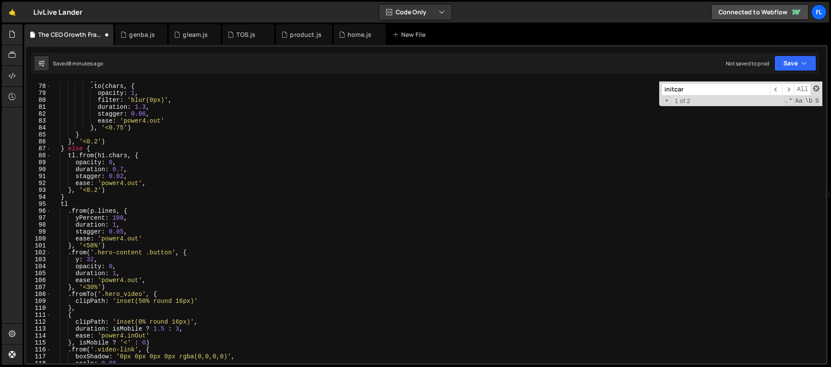
click at [814, 88] on span at bounding box center [816, 88] width 6 height 6
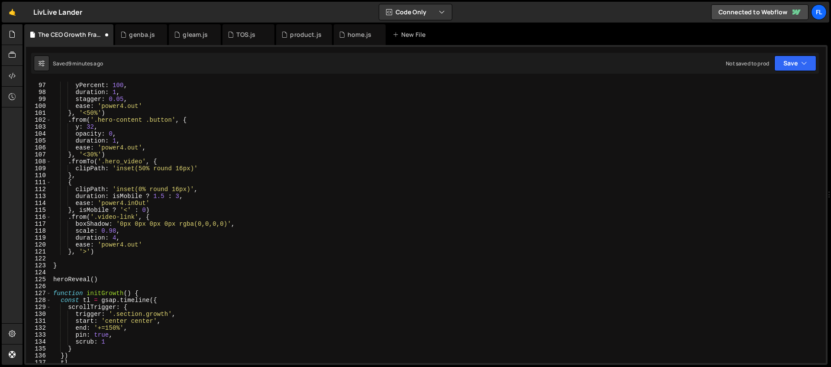
scroll to position [807, 0]
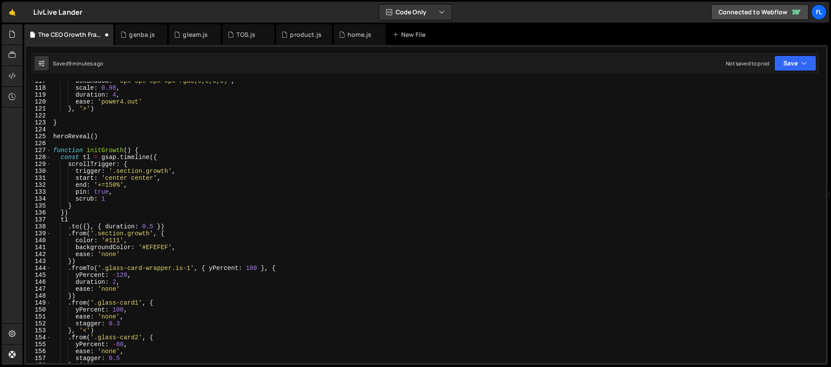
click at [148, 148] on div "boxShadow : '0px 0px 0px 0px rgba(0,0,0,0)' , scale : 0.98 , duration : 4 , eas…" at bounding box center [436, 224] width 771 height 295
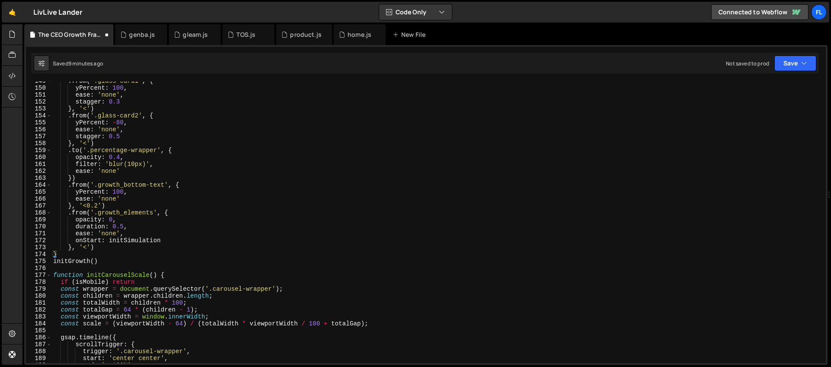
scroll to position [1118, 0]
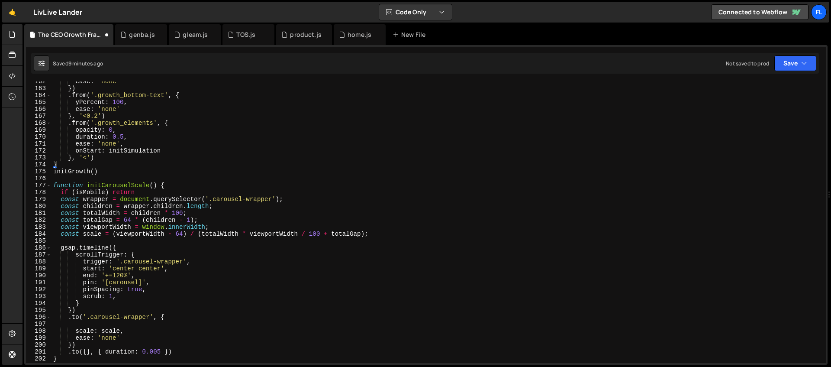
click at [179, 187] on div "ease : 'none' }) . from ( '.growth_bottom-text' , { yPercent : 100 , ease : 'no…" at bounding box center [436, 225] width 771 height 295
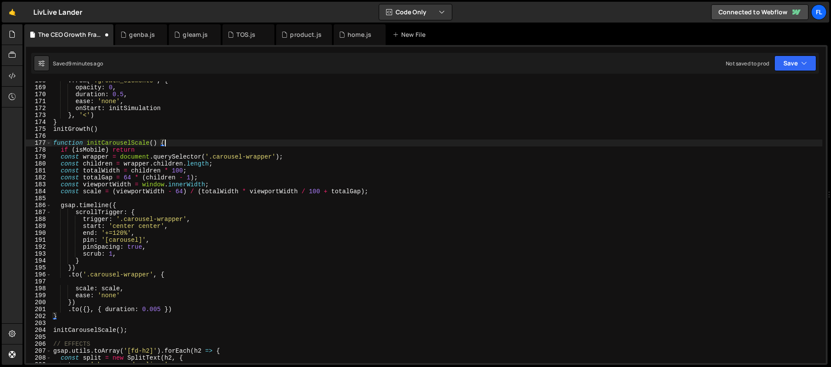
scroll to position [1205, 0]
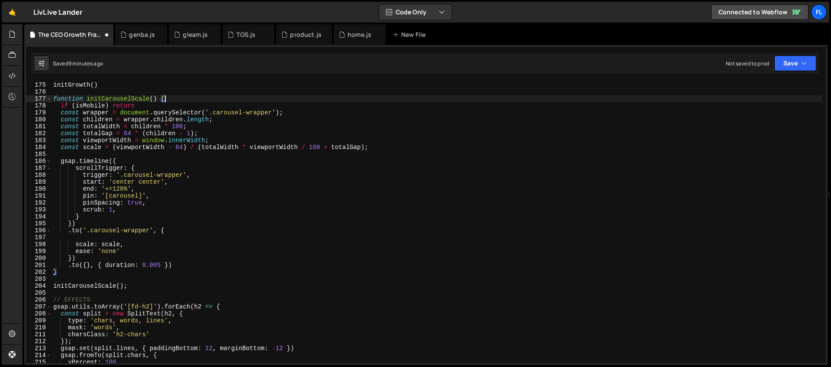
click at [132, 287] on div "} initGrowth ( ) function initCarouselScale ( ) { if ( isMobile ) return const …" at bounding box center [436, 221] width 771 height 295
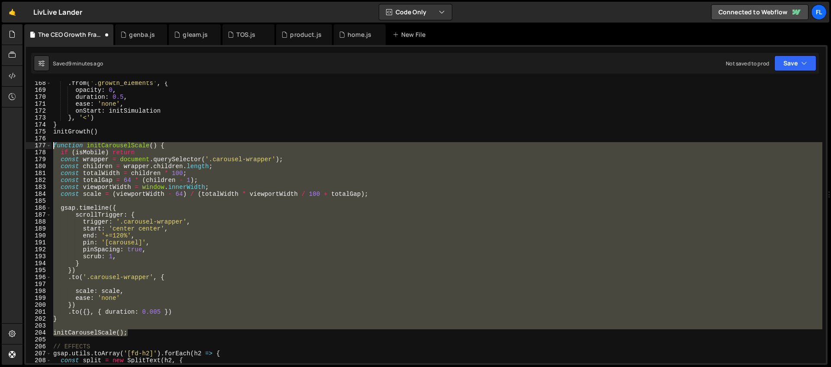
click at [54, 145] on div ". from ( '.growth_elements' , { opacity : 0 , duration : 0.5 , ease : 'none' , …" at bounding box center [436, 227] width 771 height 295
type textarea "function initCarouselScale() { if (isMobile) return"
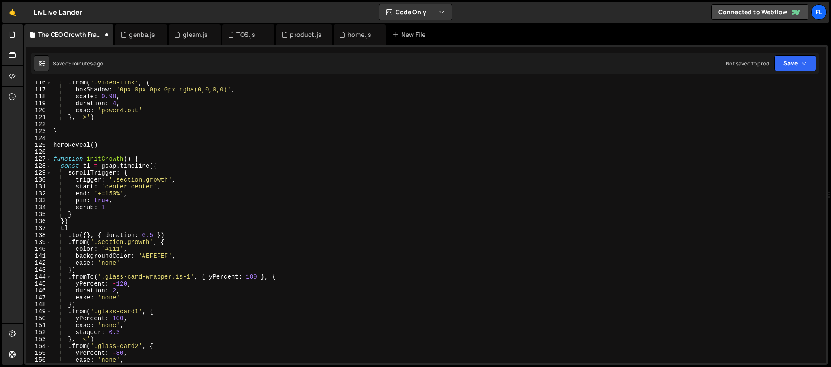
scroll to position [674, 0]
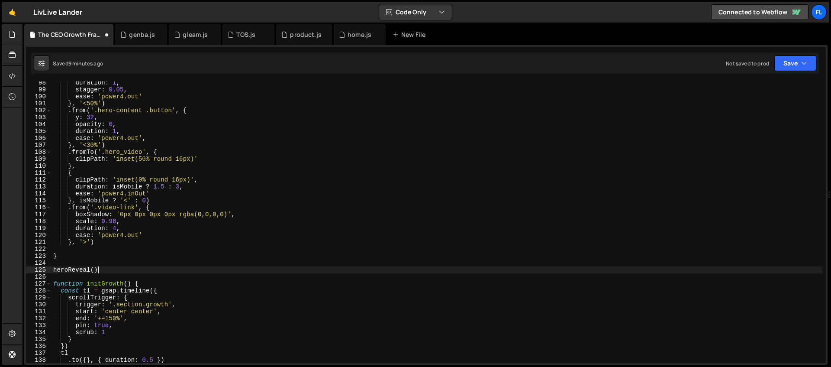
click at [107, 269] on div "duration : 1 , stagger : 0.05 , ease : 'power4.out' } , '<50%' ) . from ( '.her…" at bounding box center [436, 226] width 771 height 295
type textarea "heroReveal()"
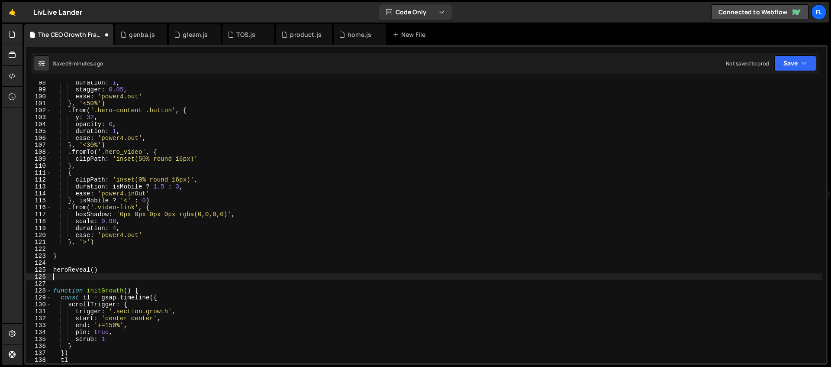
paste textarea "initCarouselScale();"
type textarea "initCarouselScale();"
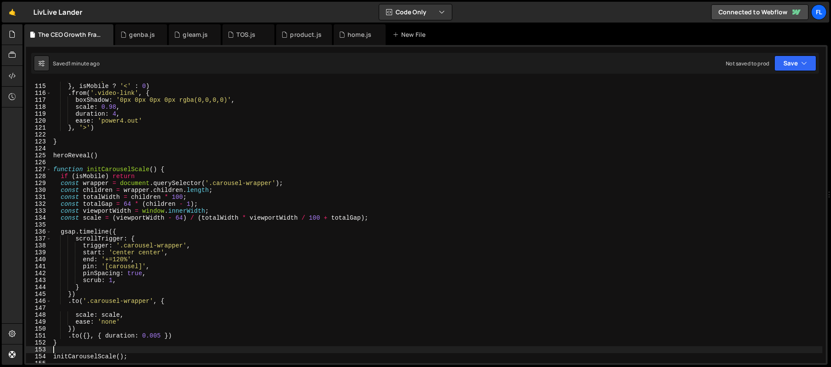
scroll to position [820, 0]
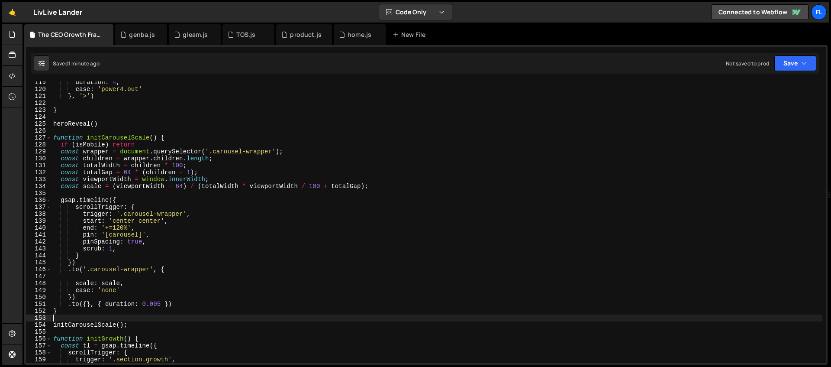
click at [53, 136] on div "duration : 4 , ease : 'power4.out' } , '>' ) } heroReveal ( ) function initCaro…" at bounding box center [436, 226] width 771 height 295
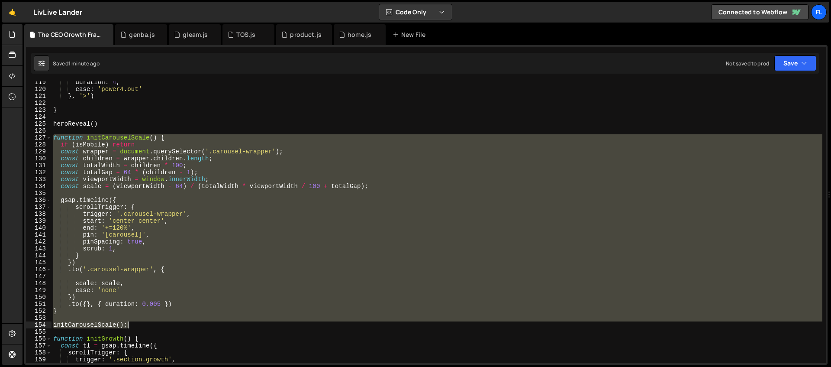
click at [133, 323] on div "duration : 4 , ease : 'power4.out' } , '>' ) } heroReveal ( ) function initCaro…" at bounding box center [436, 226] width 771 height 295
type textarea "initCarouselScale();"
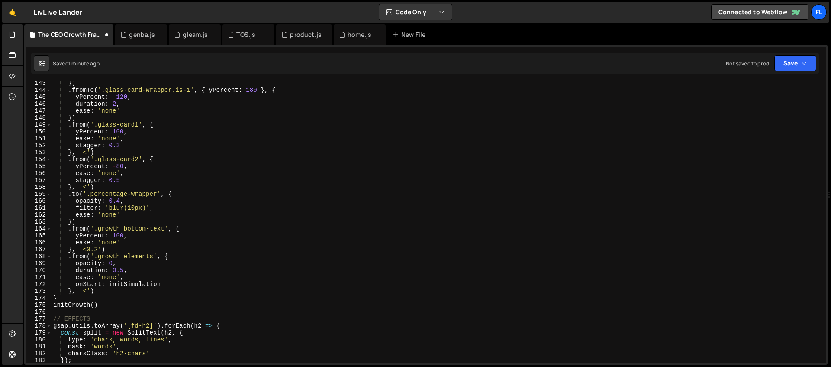
scroll to position [1018, 0]
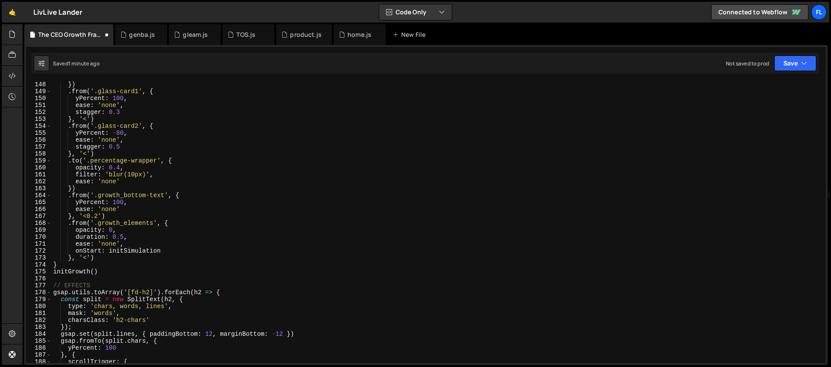
click at [102, 269] on div "}) . from ( '.glass-card1' , { yPercent : 100 , ease : 'none' , stagger : 0.3 }…" at bounding box center [436, 228] width 771 height 295
type textarea "initGrowth()"
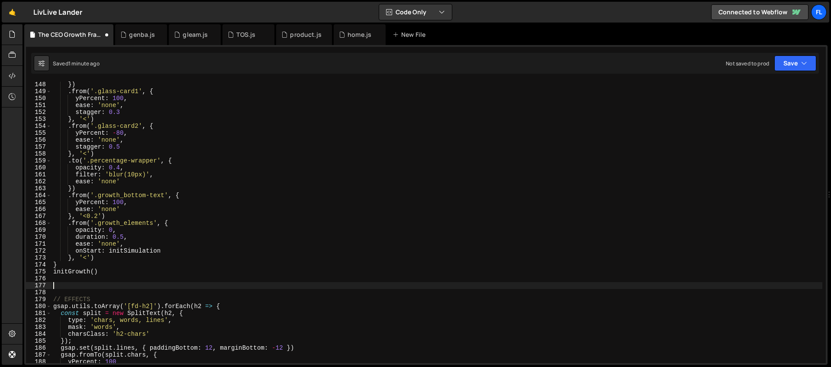
paste textarea "initCarouselScale();"
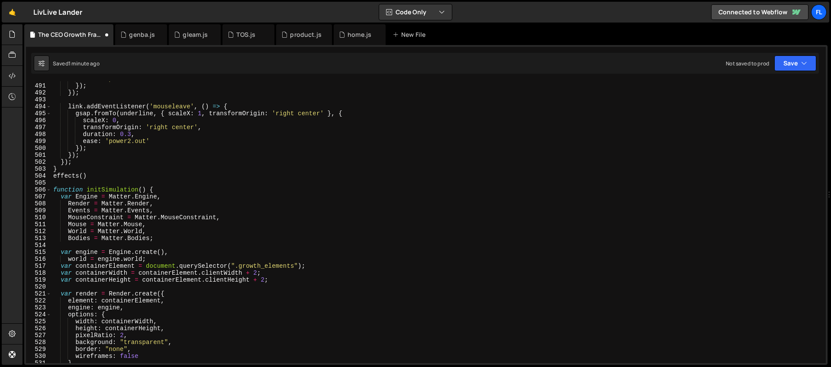
scroll to position [3392, 0]
click at [54, 189] on div "ease : 'power2.out' }) ; }) ; link . addEventListener ( 'mouseleave' , ( ) => {…" at bounding box center [436, 222] width 771 height 295
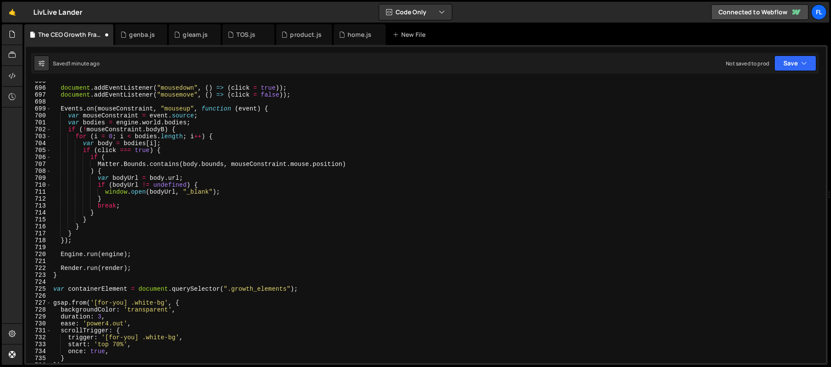
scroll to position [4887, 0]
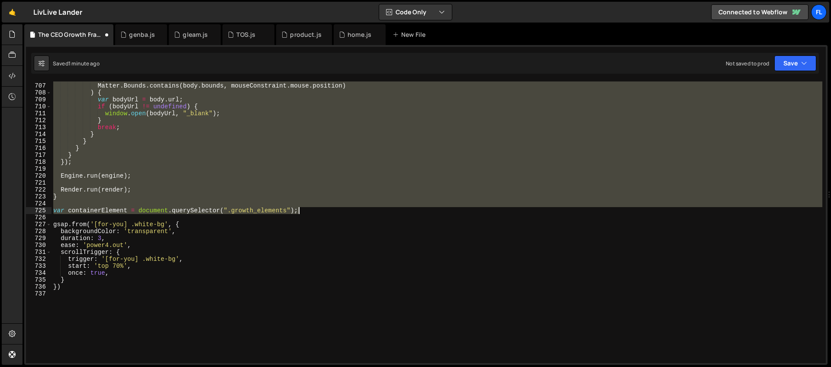
click at [305, 211] on div "if ( Matter . Bounds . contains ( body . bounds , mouseConstraint . mouse . pos…" at bounding box center [436, 222] width 771 height 295
type textarea "var containerElement = document.querySelector(".growth_elements");"
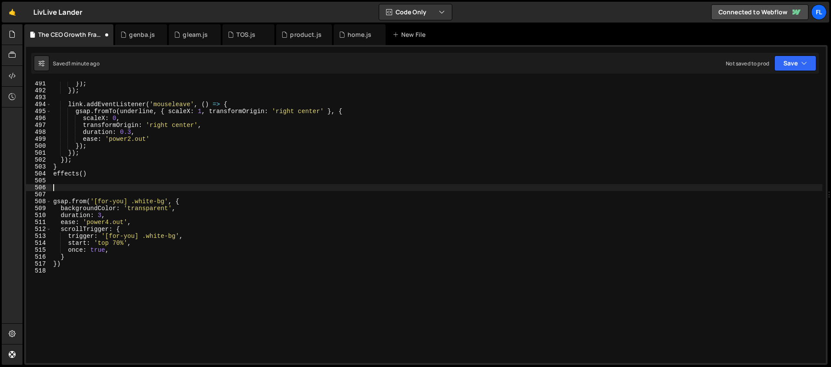
scroll to position [3341, 0]
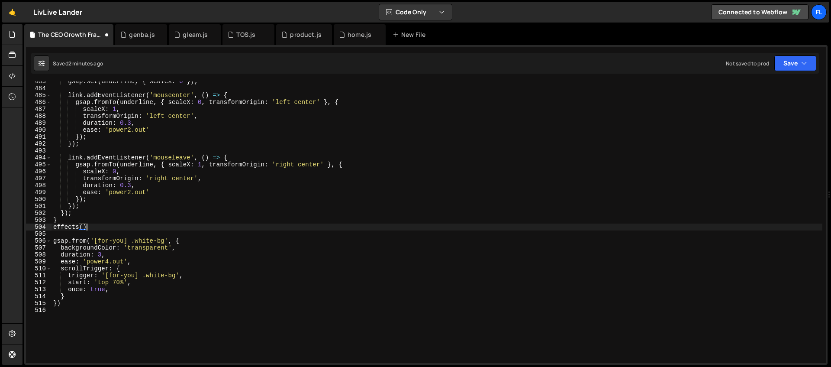
type textarea "effects()"
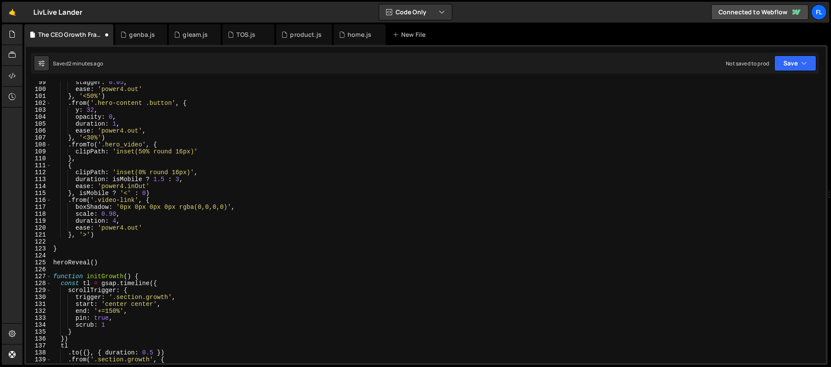
scroll to position [777, 0]
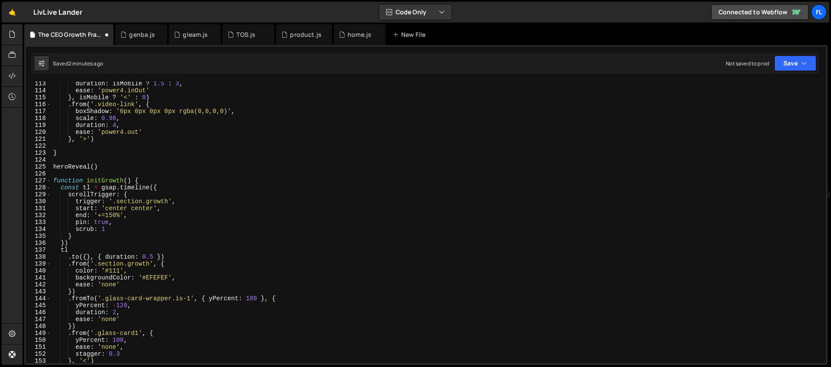
click at [61, 174] on div "duration : isMobile ? 1.5 : 3 , ease : 'power4.inOut' } , isMobile ? '<' : 0 ) …" at bounding box center [436, 227] width 771 height 295
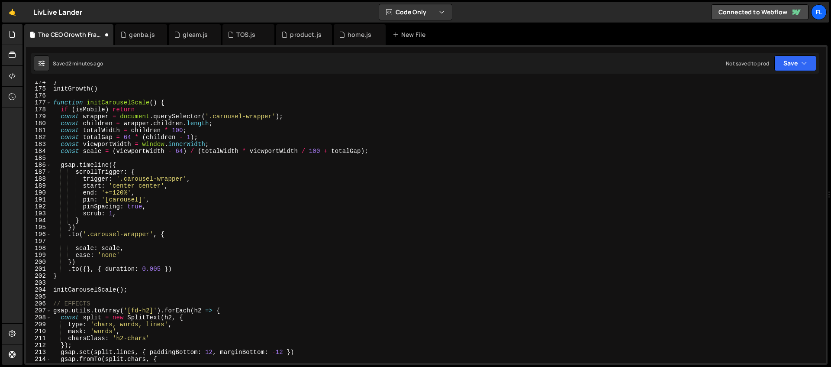
scroll to position [1232, 0]
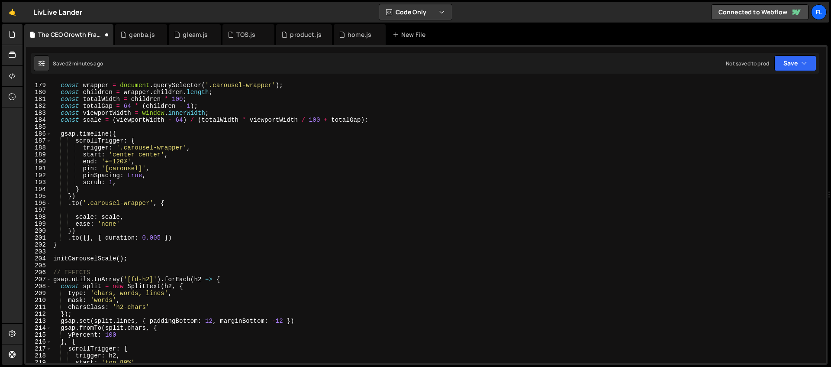
click at [135, 261] on div "if ( isMobile ) return const wrapper = document . querySelector ( '.carousel-wr…" at bounding box center [436, 222] width 771 height 295
type textarea "initCarouselScale();"
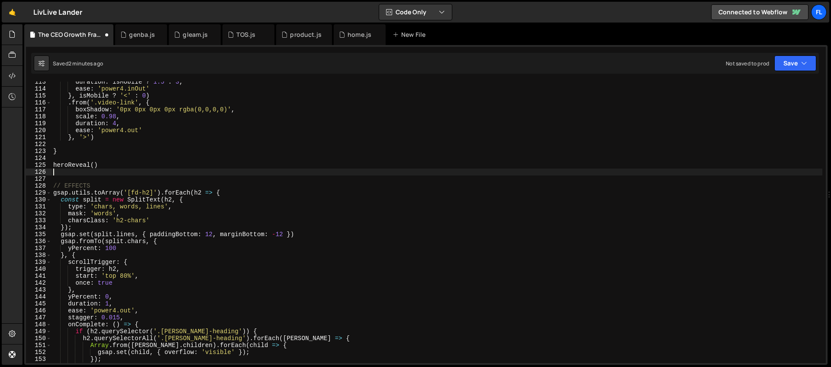
scroll to position [778, 0]
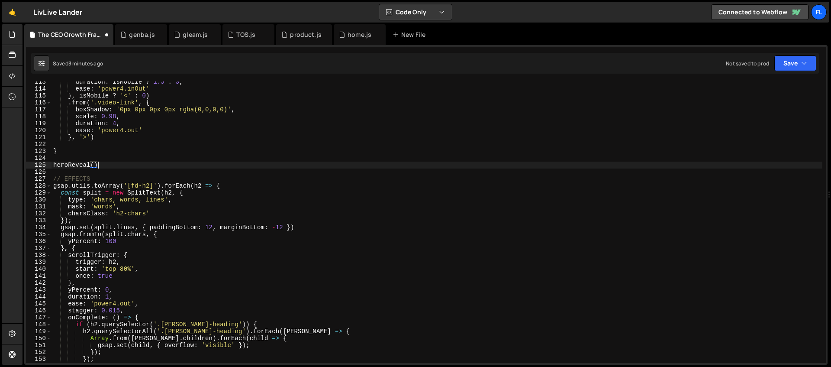
click at [145, 123] on div "duration : isMobile ? 1.5 : 3 , ease : 'power4.inOut' } , isMobile ? '<' : 0 ) …" at bounding box center [436, 225] width 771 height 295
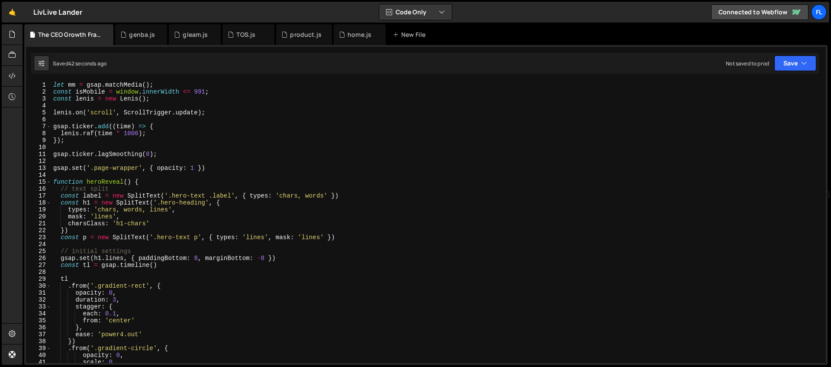
scroll to position [0, 0]
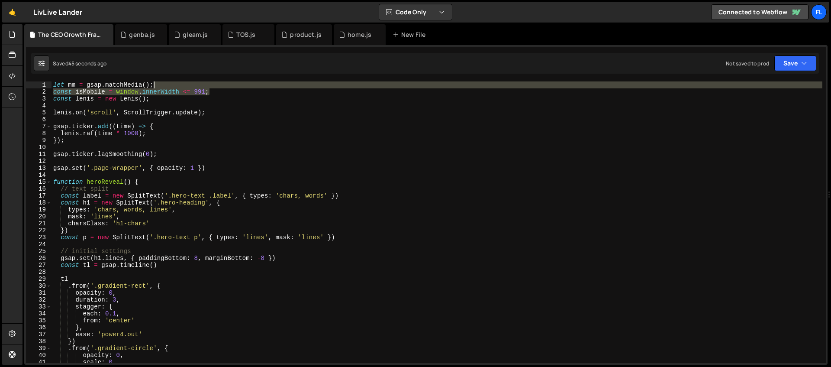
drag, startPoint x: 214, startPoint y: 90, endPoint x: 180, endPoint y: 86, distance: 34.4
click at [180, 86] on div "let mm = gsap . matchMedia ( ) ; const isMobile = window . innerWidth <= 991 ; …" at bounding box center [436, 228] width 771 height 295
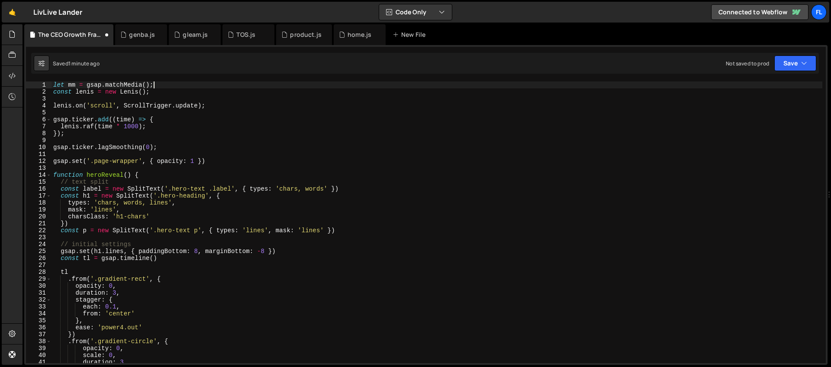
click at [142, 118] on div "let mm = gsap . matchMedia ( ) ; const [PERSON_NAME] = new [PERSON_NAME] ( ) ; …" at bounding box center [436, 228] width 771 height 295
click at [148, 174] on div "let mm = gsap . matchMedia ( ) ; const [PERSON_NAME] = new [PERSON_NAME] ( ) ; …" at bounding box center [436, 228] width 771 height 295
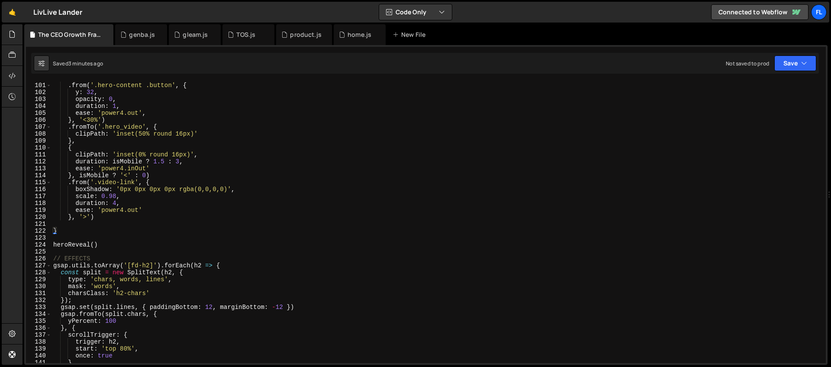
scroll to position [692, 0]
click at [105, 244] on div "} , '<50%' ) . from ( '.hero-content .button' , { y : 32 , opacity : 0 , durati…" at bounding box center [436, 222] width 771 height 295
type textarea "heroReveal()"
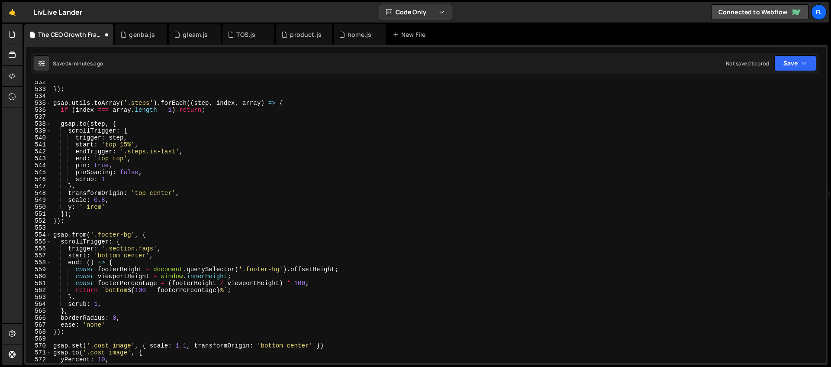
scroll to position [3671, 0]
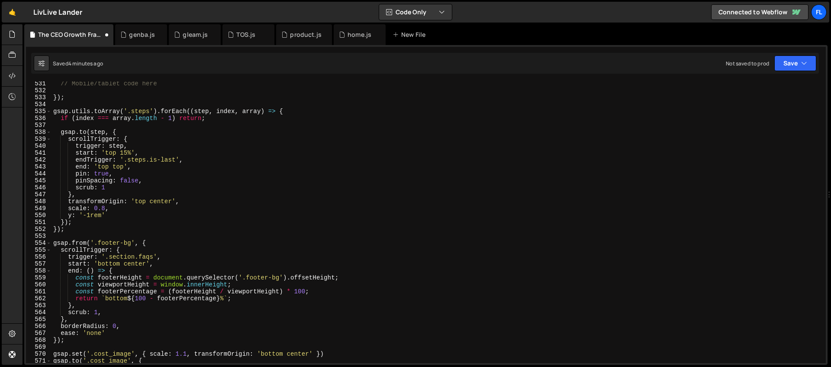
click at [287, 111] on div "// Mobile/tablet code here }) ; gsap . utils . toArray ( '.steps' ) . forEach (…" at bounding box center [436, 227] width 771 height 295
click at [52, 110] on div "// Mobile/tablet code here }) ; gsap . utils . toArray ( '.steps' ) . forEach (…" at bounding box center [436, 227] width 771 height 295
click at [289, 112] on div "// Mobile/tablet code here }) ; gsap . utils . toArray ( '.steps' ) . forEach (…" at bounding box center [436, 227] width 771 height 295
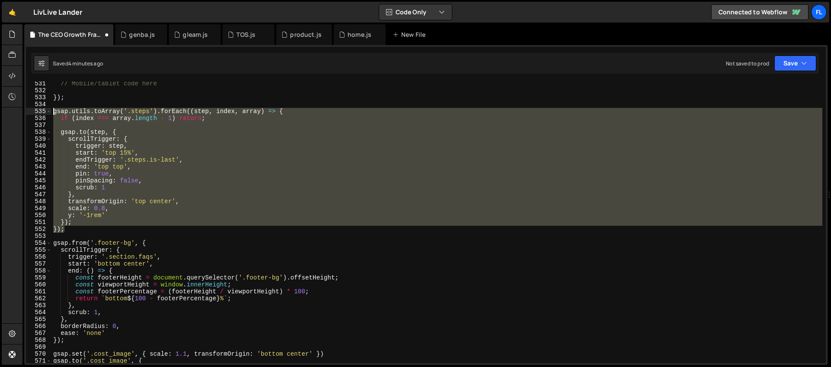
drag, startPoint x: 65, startPoint y: 228, endPoint x: 34, endPoint y: 114, distance: 118.4
click at [34, 114] on div "gsap.utils.toArray('.steps').forEach((step, index, array) => { 531 532 533 534 …" at bounding box center [426, 221] width 800 height 281
type textarea "gsap.utils.toArray('.steps').forEach((step, index, array) => { if (index === ar…"
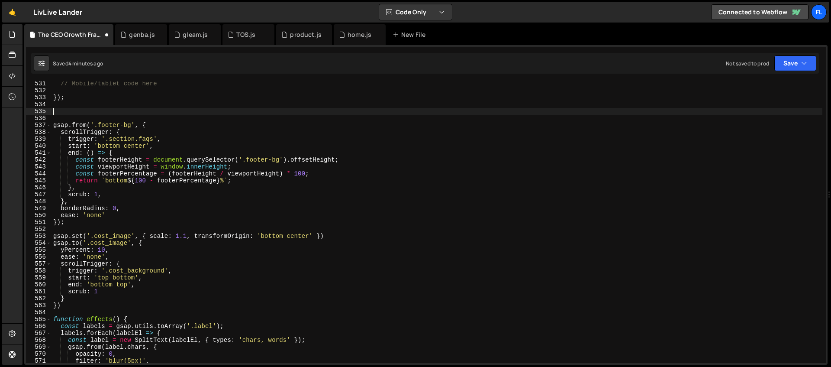
scroll to position [3631, 0]
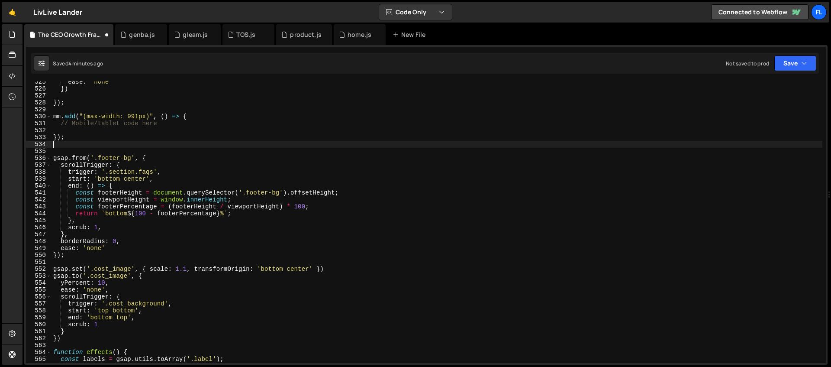
type textarea "});"
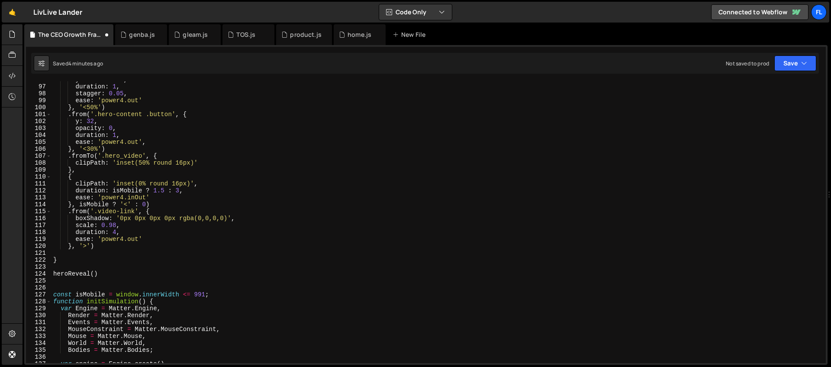
scroll to position [663, 0]
click at [81, 280] on div "yPercent : 100 , duration : 1 , stagger : 0.05 , ease : 'power4.out' } , '<50%'…" at bounding box center [436, 223] width 771 height 295
paste textarea "});"
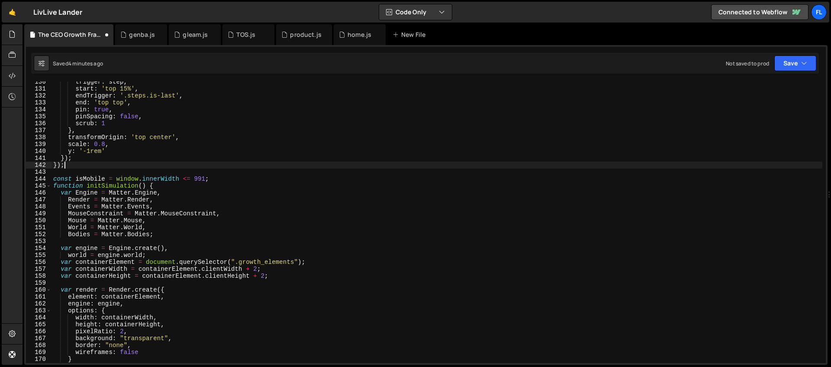
scroll to position [850, 0]
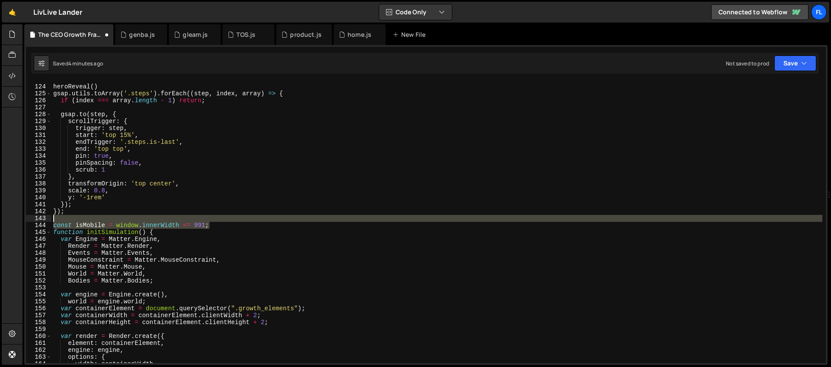
drag, startPoint x: 212, startPoint y: 224, endPoint x: 208, endPoint y: 219, distance: 6.4
click at [208, 219] on div "heroReveal ( ) gsap . utils . toArray ( '.steps' ) . forEach (( step , index , …" at bounding box center [436, 223] width 771 height 295
type textarea "const isMobile = window.innerWidth <= 991;"
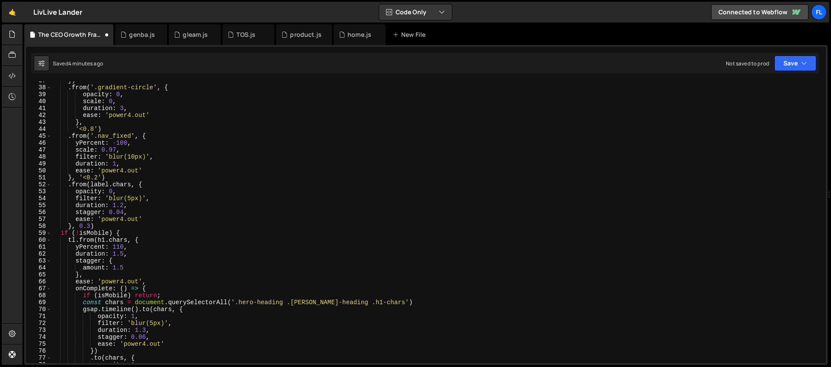
scroll to position [0, 0]
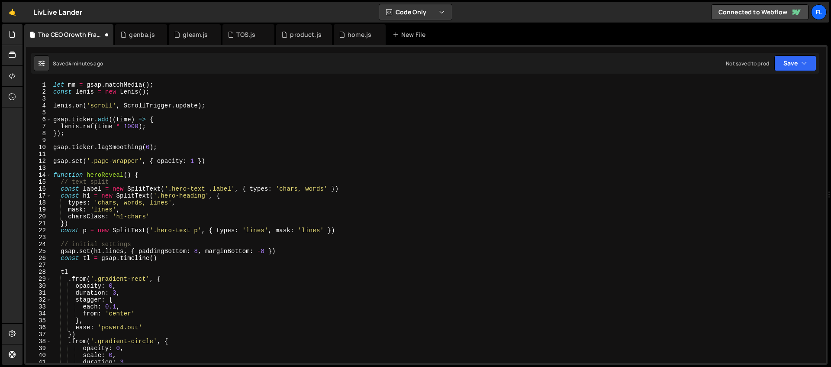
click at [91, 98] on div "let mm = gsap . matchMedia ( ) ; const [PERSON_NAME] = new [PERSON_NAME] ( ) ; …" at bounding box center [436, 228] width 771 height 295
click at [158, 84] on div "let mm = gsap . matchMedia ( ) ; const [PERSON_NAME] = new [PERSON_NAME] ( ) ; …" at bounding box center [436, 228] width 771 height 295
type textarea "let mm = gsap.matchMedia();"
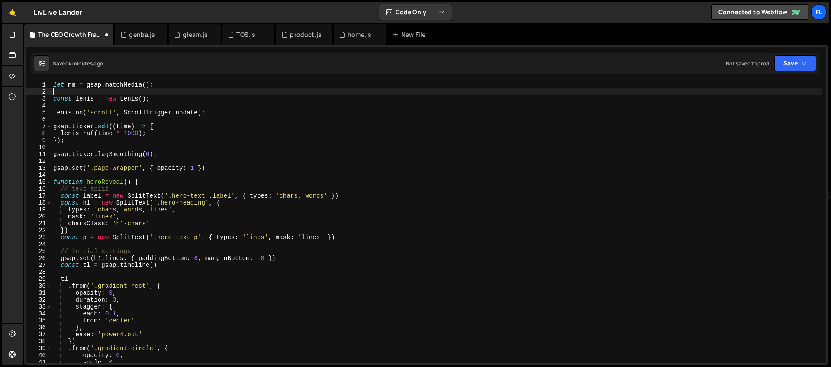
paste textarea "const isMobile = window.innerWidth <= 991;"
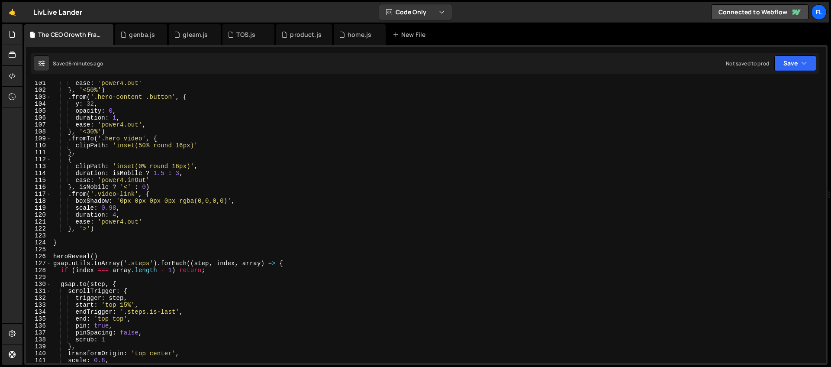
scroll to position [739, 0]
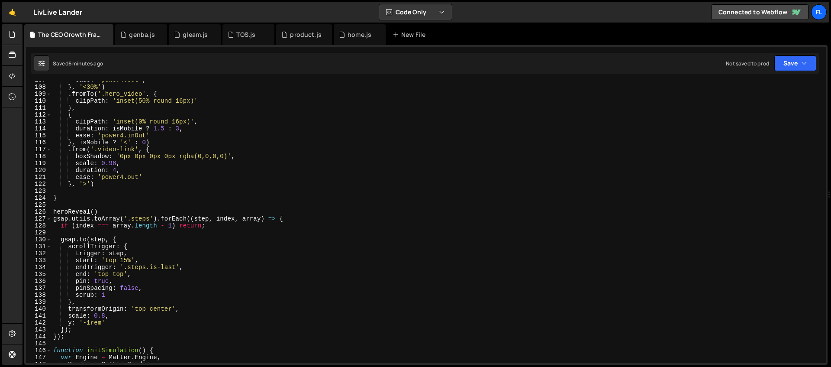
click at [114, 212] on div "ease : 'power4.out' , } , '<30%' ) . fromTo ( '.hero_video' , { clipPath : 'ins…" at bounding box center [436, 224] width 771 height 295
type textarea "heroReveal()"
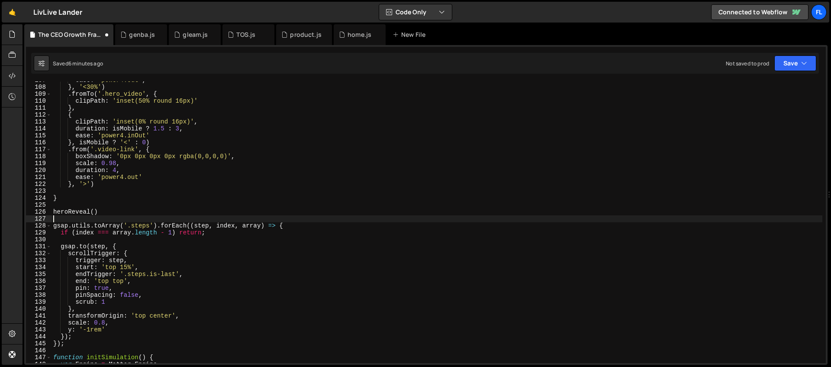
scroll to position [748, 0]
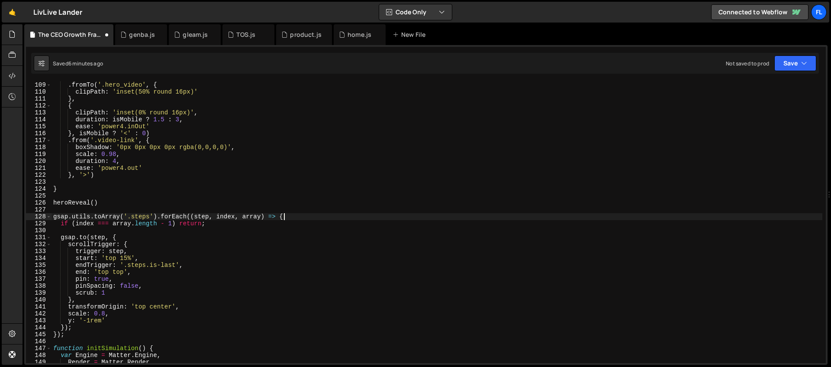
click at [295, 218] on div "} , '<30%' ) . fromTo ( '.hero_video' , { clipPath : 'inset(50% round 16px)' } …" at bounding box center [436, 221] width 771 height 295
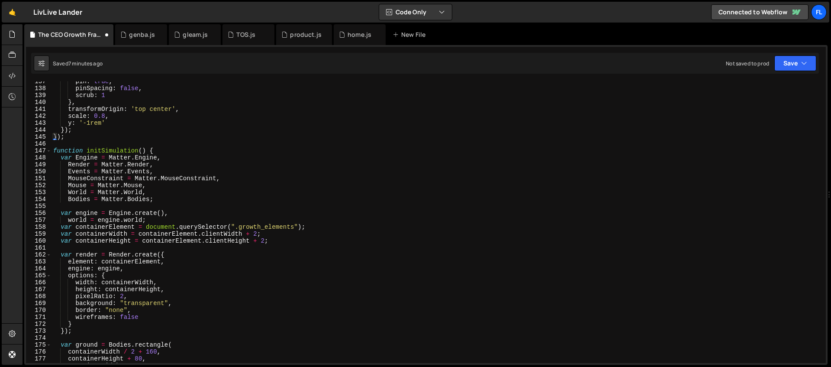
scroll to position [945, 0]
click at [172, 151] on div "pin : true , pinSpacing : false , scrub : 1 } , transformOrigin : 'top center' …" at bounding box center [436, 225] width 771 height 295
type textarea "function initSimulation() {"
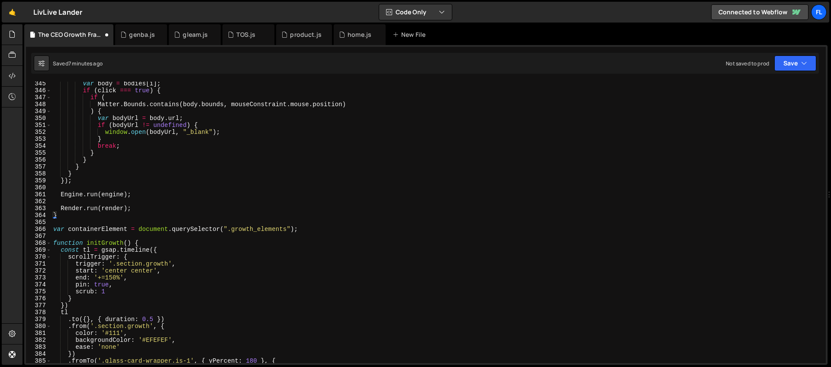
scroll to position [2383, 0]
click at [59, 236] on div "var body = bodies [ i ] ; if ( click === true ) { if ( Matter . Bounds . contai…" at bounding box center [436, 227] width 771 height 295
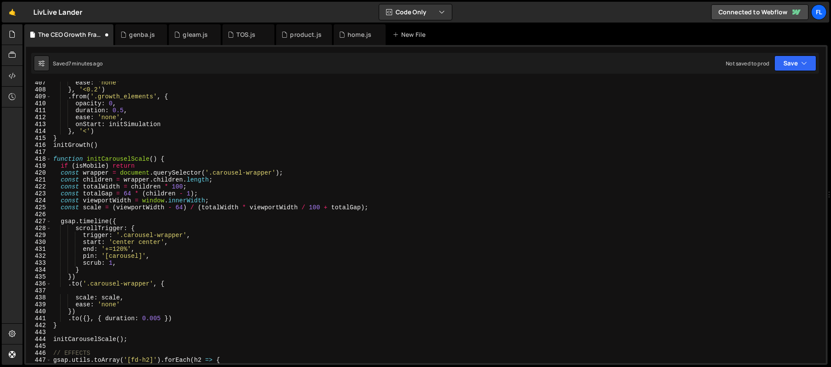
scroll to position [2892, 0]
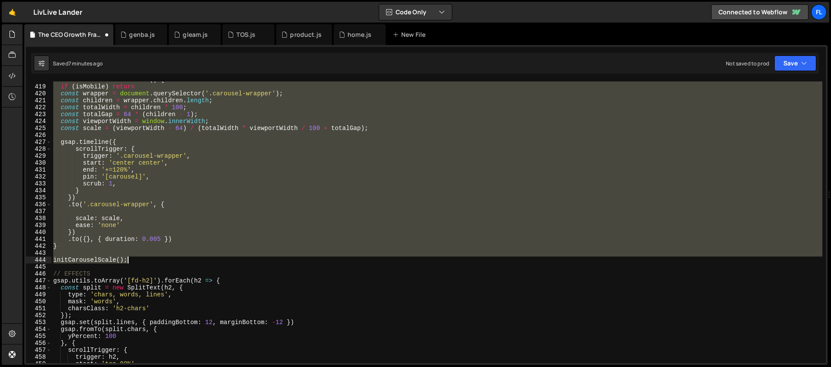
click at [135, 257] on div "function initCarouselScale ( ) { if ( isMobile ) return const wrapper = documen…" at bounding box center [436, 223] width 771 height 295
type textarea "initCarouselScale();"
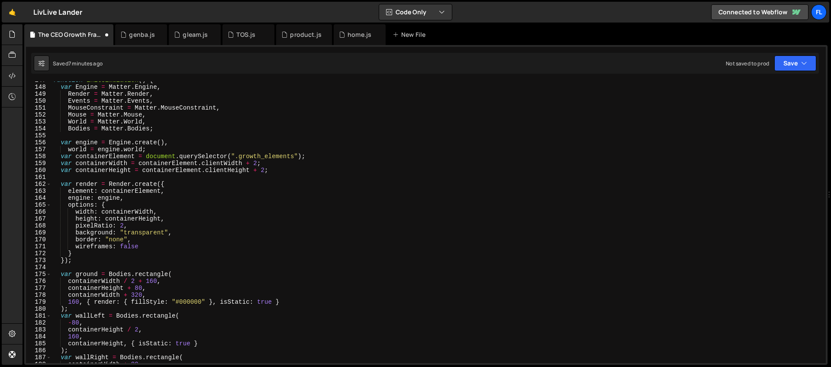
scroll to position [772, 0]
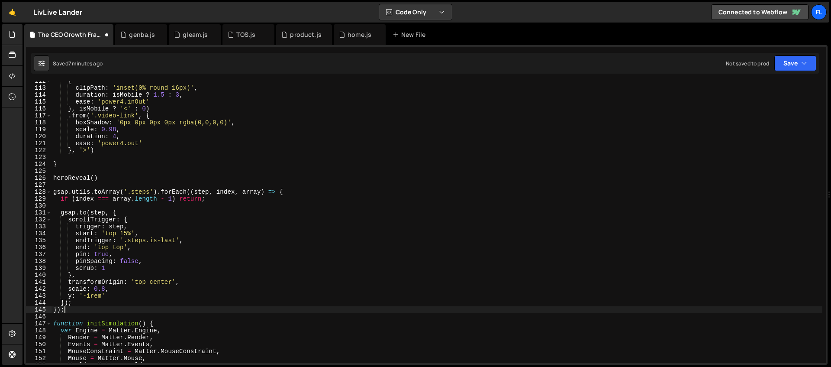
click at [71, 309] on div "{ clipPath : 'inset(0% round 16px)' , duration : isMobile ? 1.5 : 3 , ease : 'p…" at bounding box center [436, 224] width 771 height 295
type textarea "});"
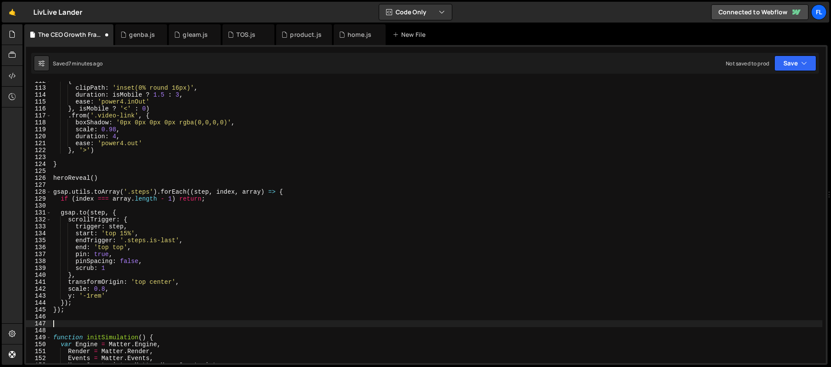
paste textarea "initCarouselScale();"
type textarea "initCarouselScale();"
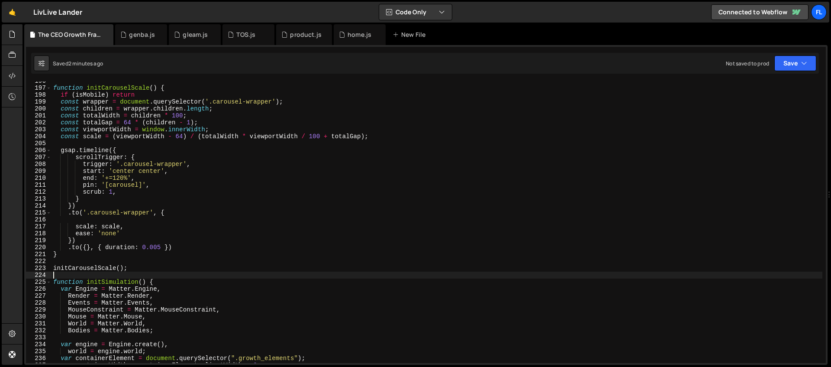
scroll to position [1354, 0]
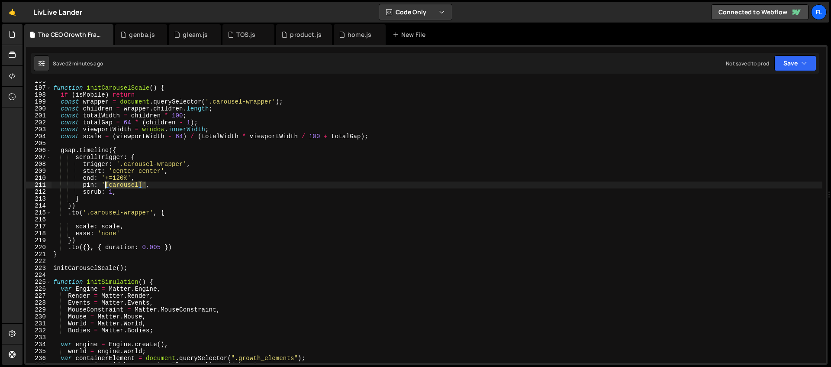
drag, startPoint x: 145, startPoint y: 183, endPoint x: 104, endPoint y: 185, distance: 41.6
click at [104, 185] on div "function initCarouselScale ( ) { if ( isMobile ) return const wrapper = documen…" at bounding box center [436, 224] width 771 height 295
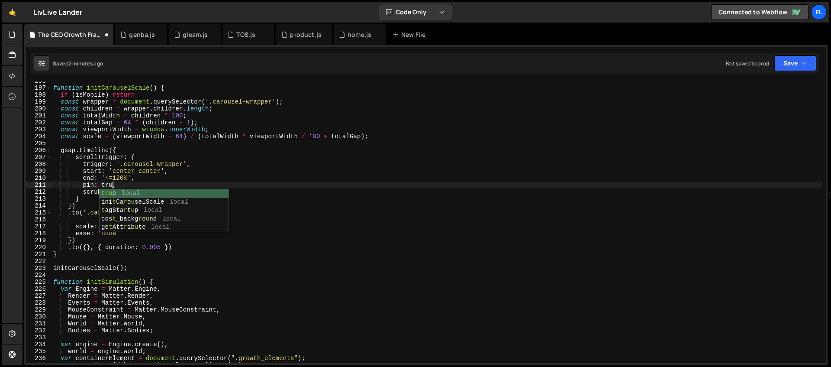
type textarea "pin: true,"
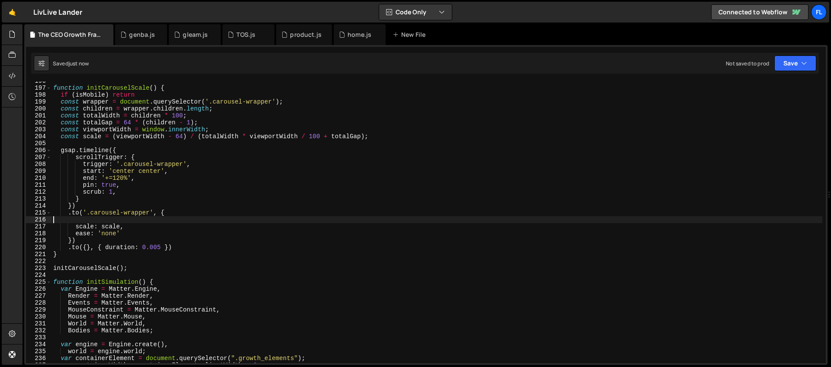
click at [103, 217] on div "function initCarouselScale ( ) { if ( isMobile ) return const wrapper = documen…" at bounding box center [436, 224] width 771 height 295
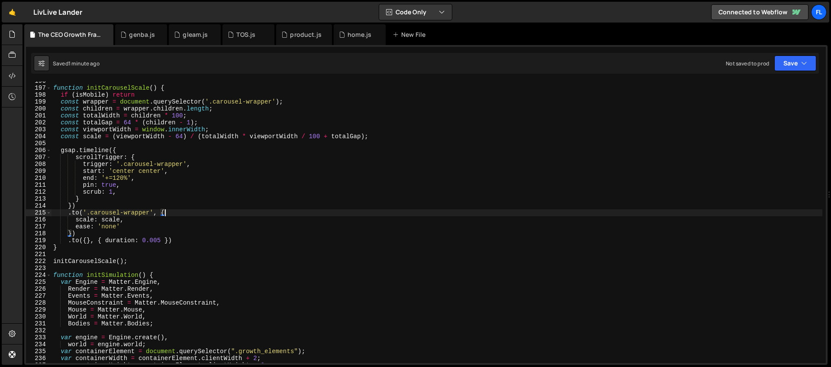
click at [113, 184] on div "function initCarouselScale ( ) { if ( isMobile ) return const wrapper = documen…" at bounding box center [436, 224] width 771 height 295
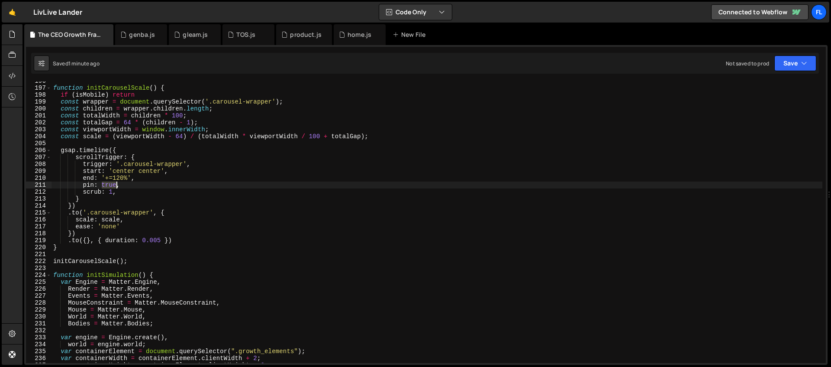
click at [113, 184] on div "function initCarouselScale ( ) { if ( isMobile ) return const wrapper = documen…" at bounding box center [436, 224] width 771 height 295
click at [105, 184] on div "function initCarouselScale ( ) { if ( isMobile ) return const wrapper = documen…" at bounding box center [436, 224] width 771 height 295
paste textarea "carousel"
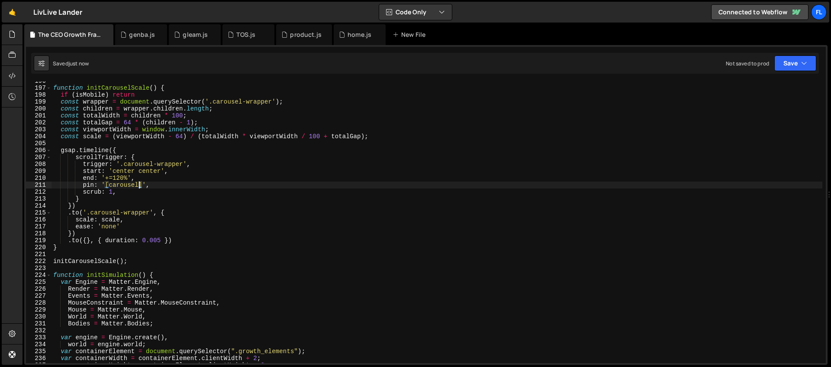
type textarea "pin: '[carousel]',"
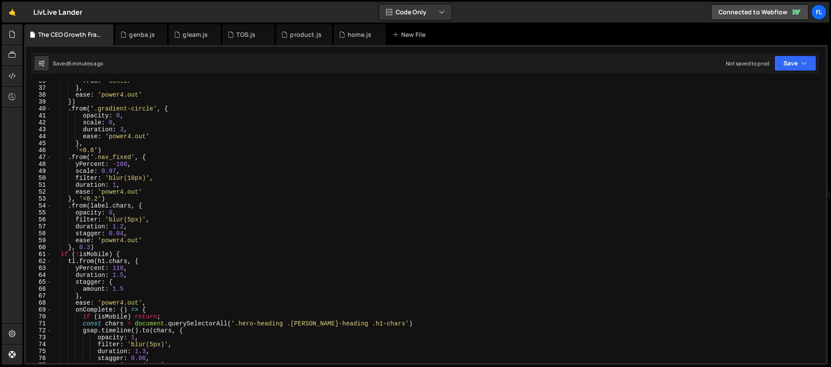
scroll to position [0, 0]
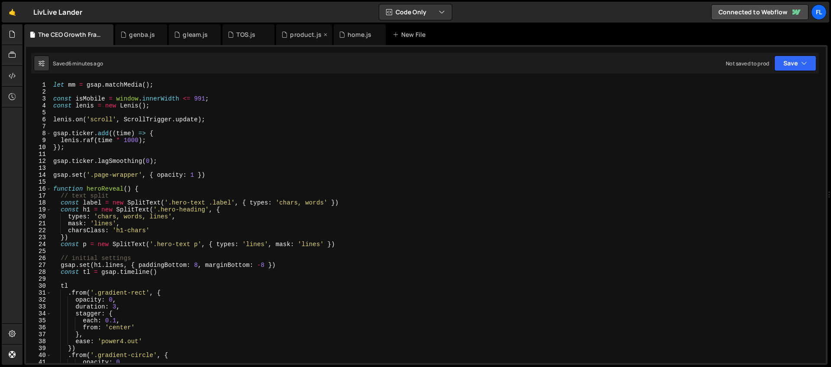
click at [294, 37] on div "product.js" at bounding box center [306, 34] width 32 height 9
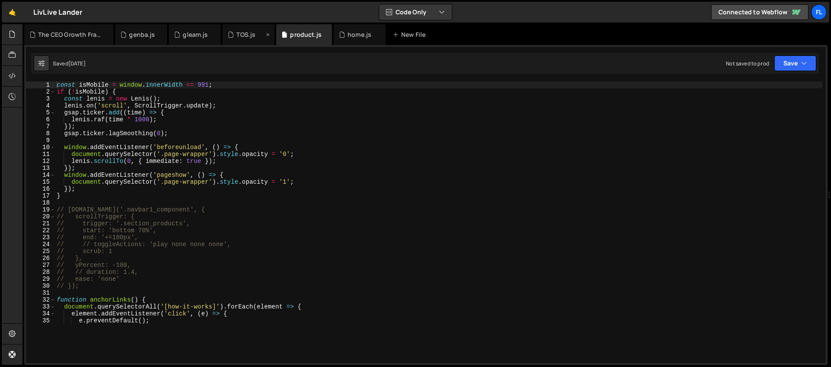
click at [234, 38] on div "TOS.js" at bounding box center [246, 34] width 36 height 9
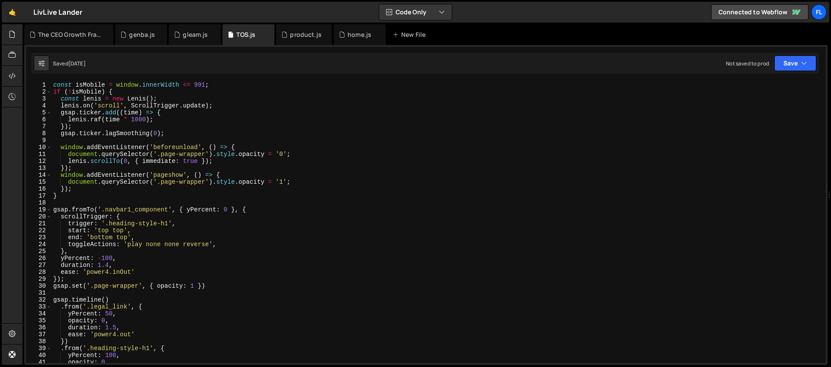
type textarea "if (!isMobile) {"
click at [119, 92] on div "const isMobile = window . innerWidth <= 991 ; if ( ! isMobile ) { const [PERSON…" at bounding box center [436, 228] width 771 height 295
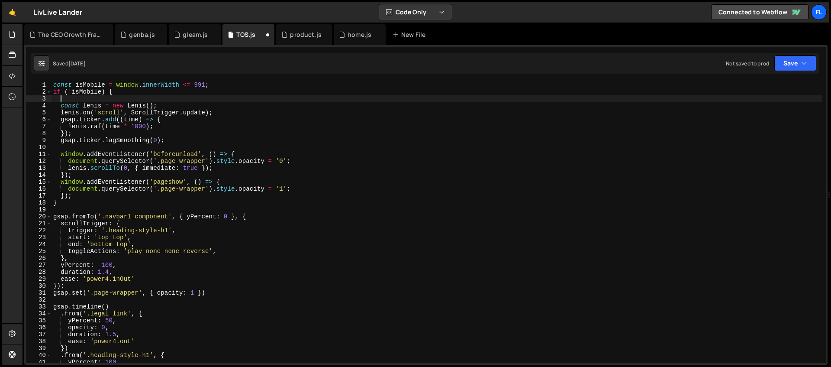
paste textarea "});"
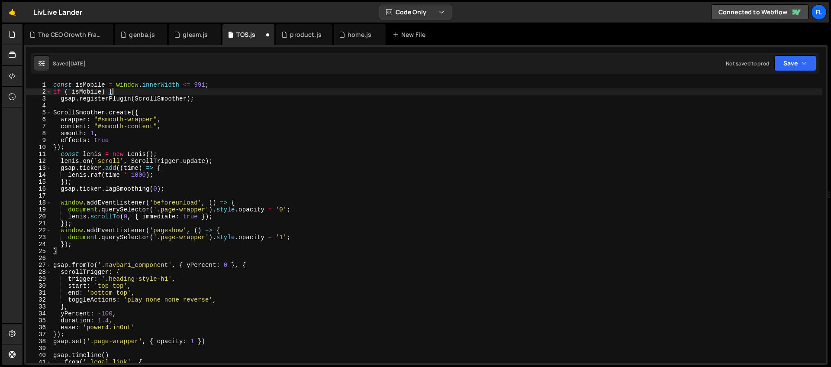
click at [121, 93] on div "const isMobile = window . innerWidth <= 991 ; if ( ! isMobile ) { gsap . regist…" at bounding box center [436, 228] width 771 height 295
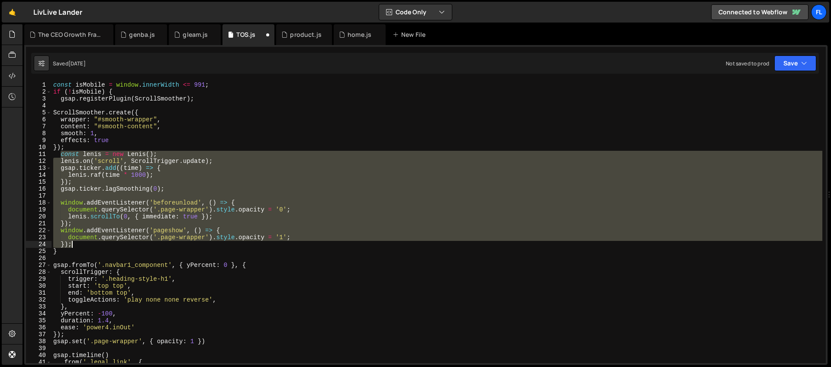
drag, startPoint x: 60, startPoint y: 154, endPoint x: 103, endPoint y: 241, distance: 96.4
click at [103, 241] on div "const isMobile = window . innerWidth <= 991 ; if ( ! isMobile ) { gsap . regist…" at bounding box center [436, 228] width 771 height 295
click at [111, 163] on div "const isMobile = window . innerWidth <= 991 ; if ( ! isMobile ) { gsap . regist…" at bounding box center [436, 221] width 771 height 281
type textarea "lenis.on('scroll', ScrollTrigger.update);"
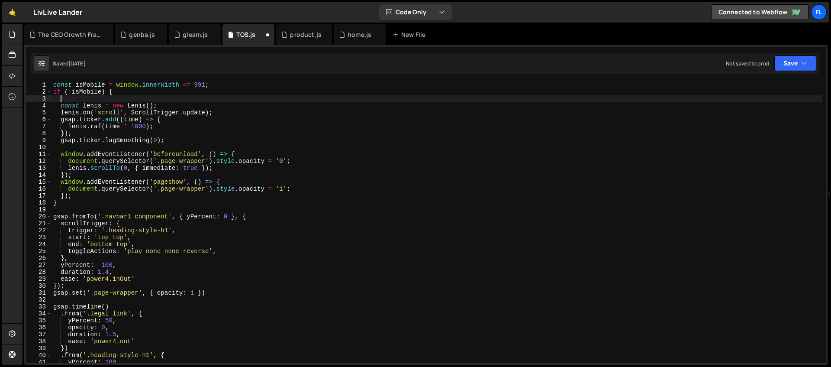
type textarea "if (!isMobile) {"
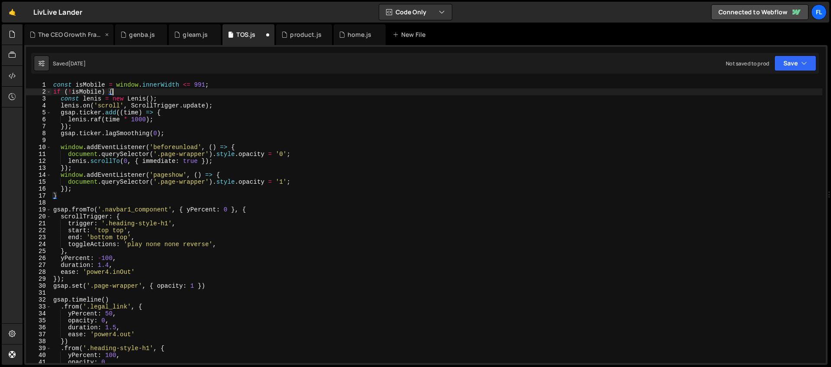
click at [61, 41] on div "The CEO Growth Framework.js" at bounding box center [68, 34] width 89 height 21
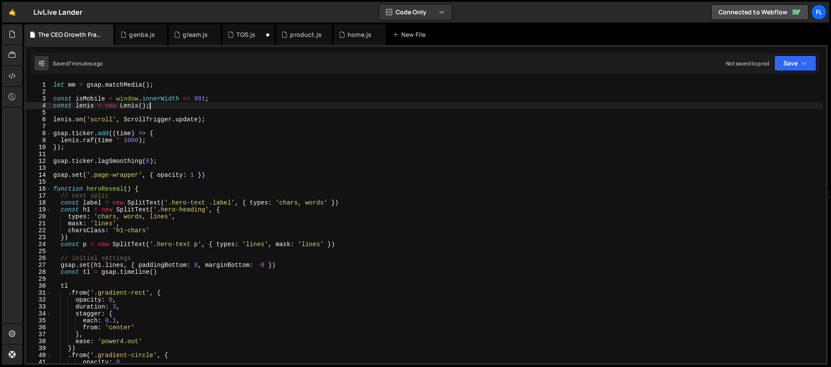
click at [158, 106] on div "let mm = gsap . matchMedia ( ) ; const isMobile = window . innerWidth <= 991 ; …" at bounding box center [436, 228] width 771 height 295
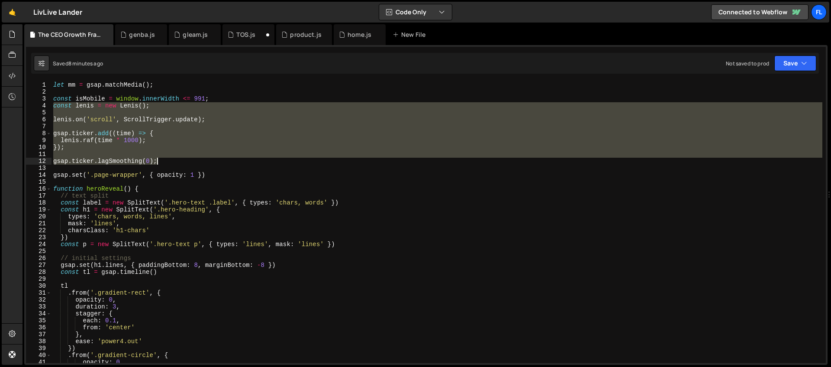
drag, startPoint x: 53, startPoint y: 105, endPoint x: 159, endPoint y: 163, distance: 121.0
click at [159, 163] on div "let mm = gsap . matchMedia ( ) ; const isMobile = window . innerWidth <= 991 ; …" at bounding box center [436, 228] width 771 height 295
type textarea "gsap.ticker.lagSmoothing(0);"
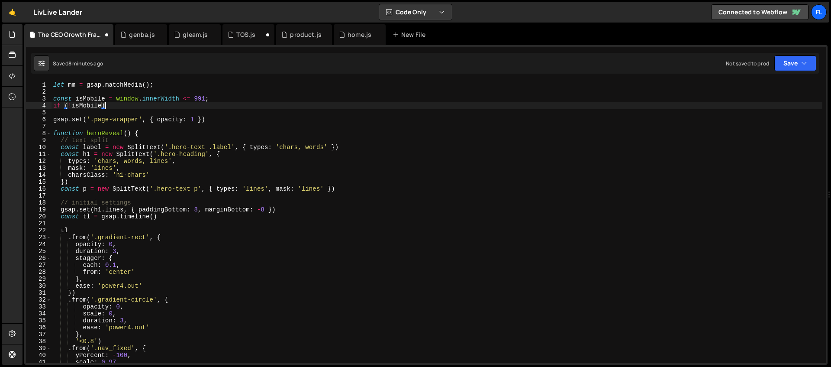
scroll to position [0, 3]
type textarea "if (!isMobile) {"
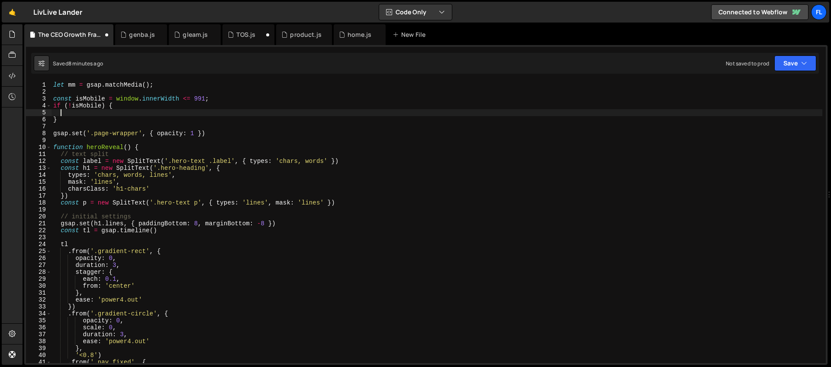
paste textarea "});"
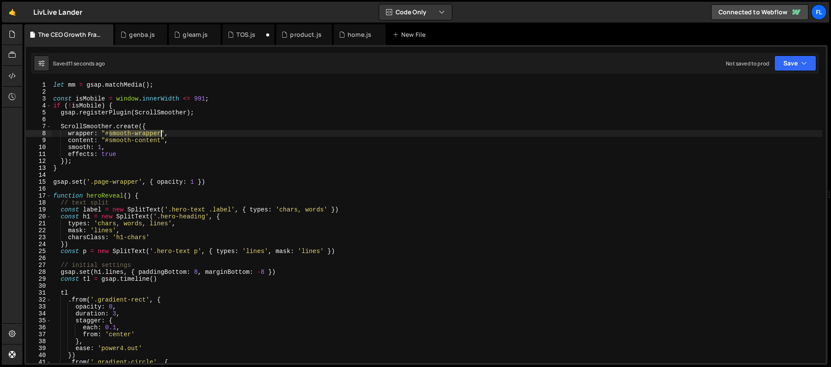
drag, startPoint x: 109, startPoint y: 134, endPoint x: 161, endPoint y: 133, distance: 51.9
click at [161, 133] on div "let mm = gsap . matchMedia ( ) ; const isMobile = window . innerWidth <= 991 ; …" at bounding box center [436, 228] width 771 height 295
drag, startPoint x: 109, startPoint y: 142, endPoint x: 160, endPoint y: 142, distance: 51.5
click at [160, 142] on div "let mm = gsap . matchMedia ( ) ; const isMobile = window . innerWidth <= 991 ; …" at bounding box center [436, 228] width 771 height 295
click at [171, 142] on div "let mm = gsap . matchMedia ( ) ; const isMobile = window . innerWidth <= 991 ; …" at bounding box center [436, 228] width 771 height 295
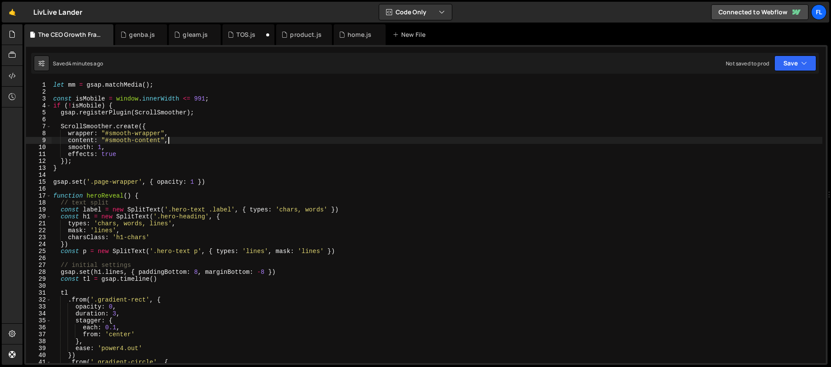
click at [195, 181] on div "let mm = gsap . matchMedia ( ) ; const isMobile = window . innerWidth <= 991 ; …" at bounding box center [436, 228] width 771 height 295
type textarea "gsap.set('.page-wrapper', { opacity: 1 })"
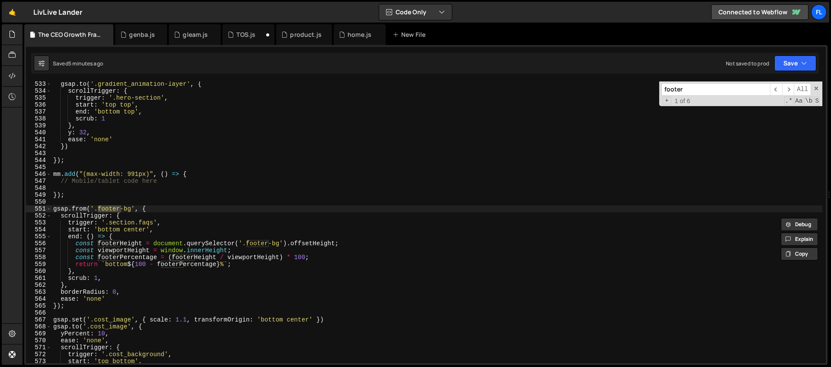
scroll to position [3710, 0]
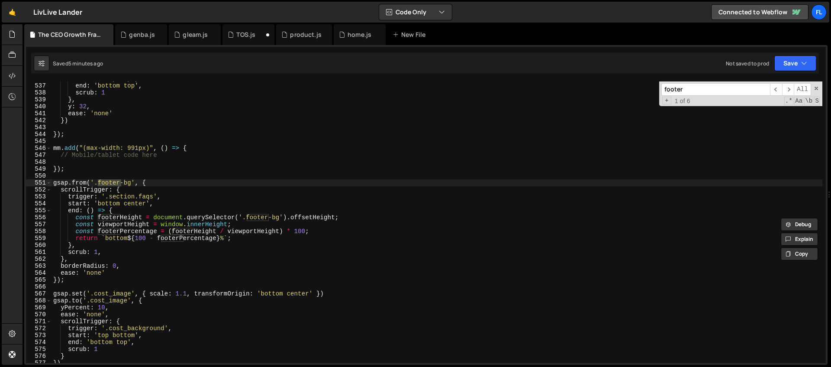
type input "footer"
click at [161, 180] on div "start : 'top top' , end : 'bottom top' , scrub : 1 } , y : 32 , ease : 'none' }…" at bounding box center [436, 222] width 771 height 295
click at [130, 203] on div "start : 'top top' , end : 'bottom top' , scrub : 1 } , y : 32 , ease : 'none' }…" at bounding box center [436, 222] width 771 height 295
click at [142, 237] on div "start : 'top top' , end : 'bottom top' , scrub : 1 } , y : 32 , ease : 'none' }…" at bounding box center [436, 222] width 771 height 295
click at [107, 252] on div "start : 'top top' , end : 'bottom top' , scrub : 1 } , y : 32 , ease : 'none' }…" at bounding box center [436, 222] width 771 height 295
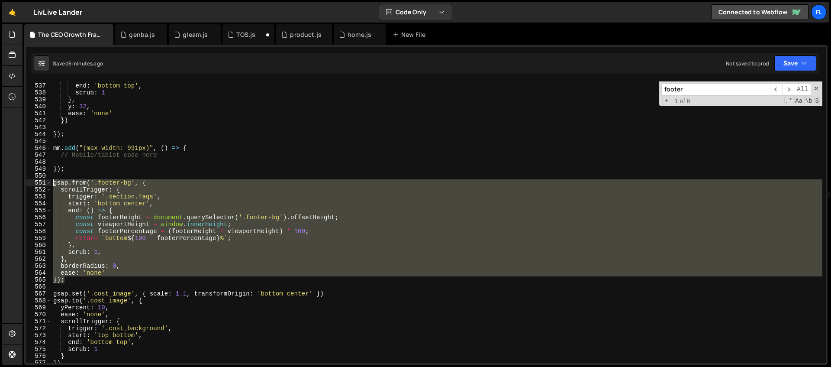
drag, startPoint x: 68, startPoint y: 279, endPoint x: 31, endPoint y: 185, distance: 100.8
click at [31, 185] on div "scrub: 1, 536 537 538 539 540 541 542 543 544 545 546 547 548 549 550 551 552 5…" at bounding box center [426, 221] width 800 height 281
type textarea "gsap.from('.footer-bg', { scrollTrigger: {"
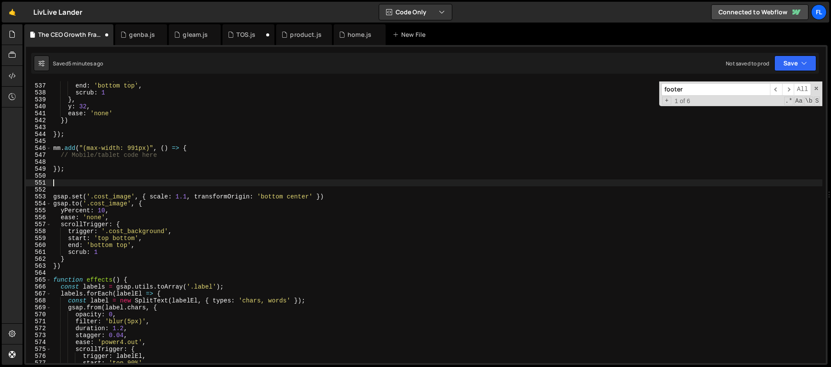
type textarea "gsap.set('.cost_image', { scale: 1.1, transformOrigin: 'bottom center' })"
